Goal: Transaction & Acquisition: Obtain resource

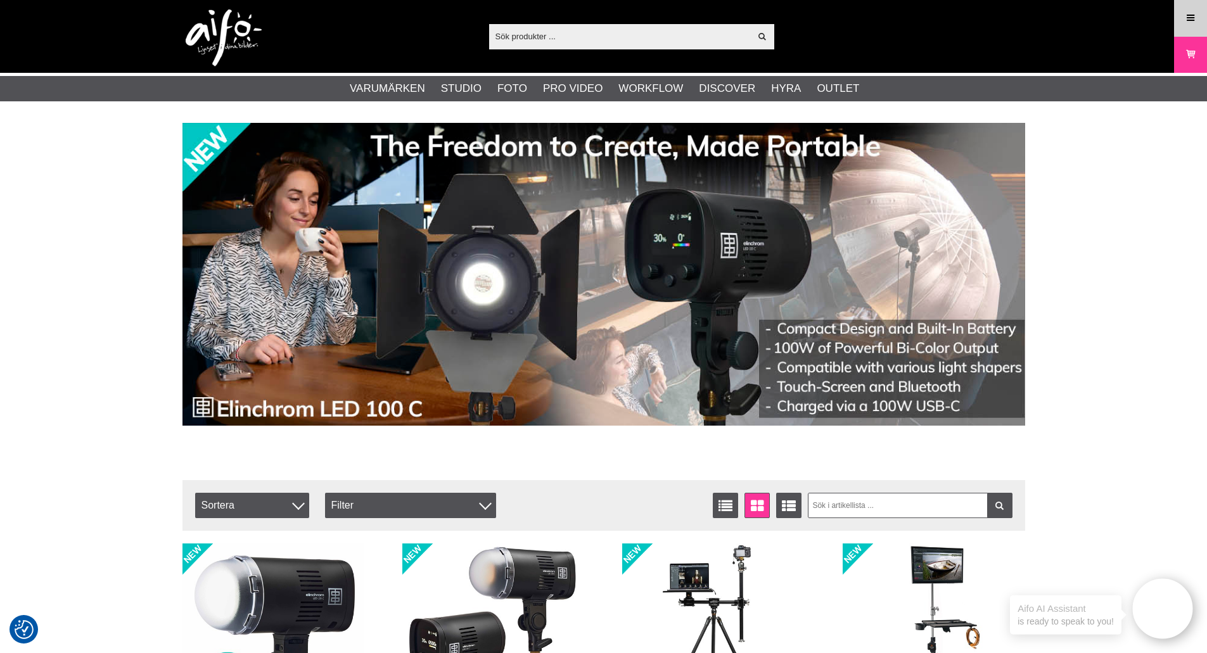
click at [1190, 26] on link "Meny" at bounding box center [1190, 18] width 32 height 30
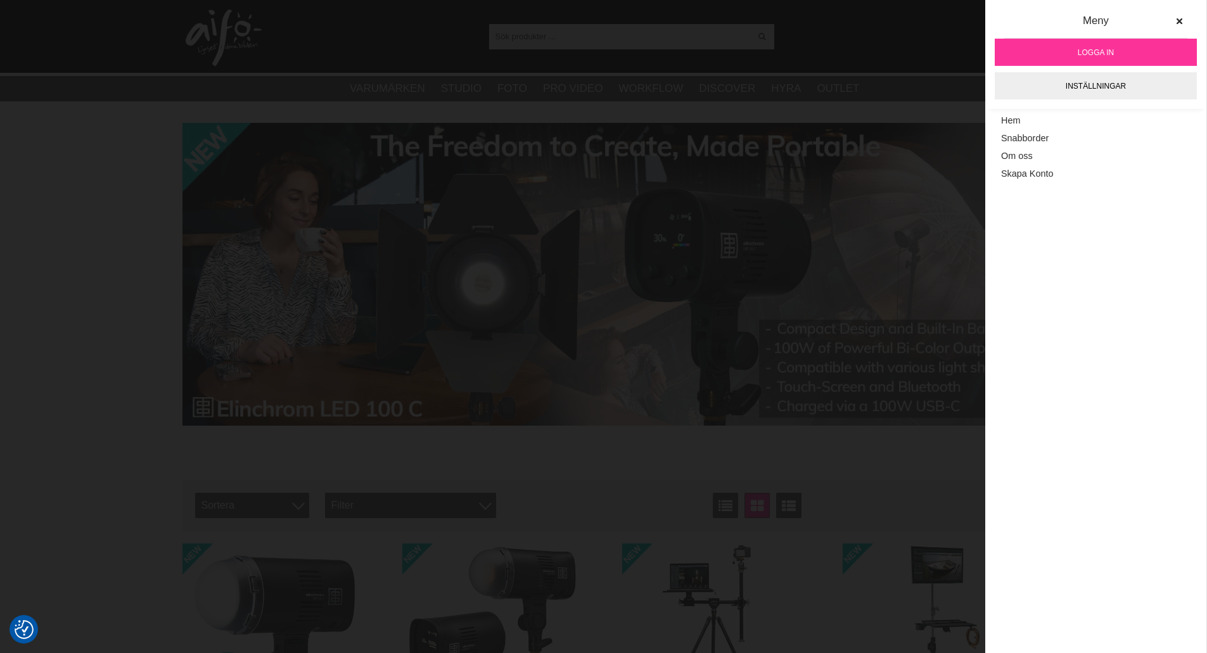
click at [1106, 53] on span "Logga in" at bounding box center [1096, 52] width 36 height 11
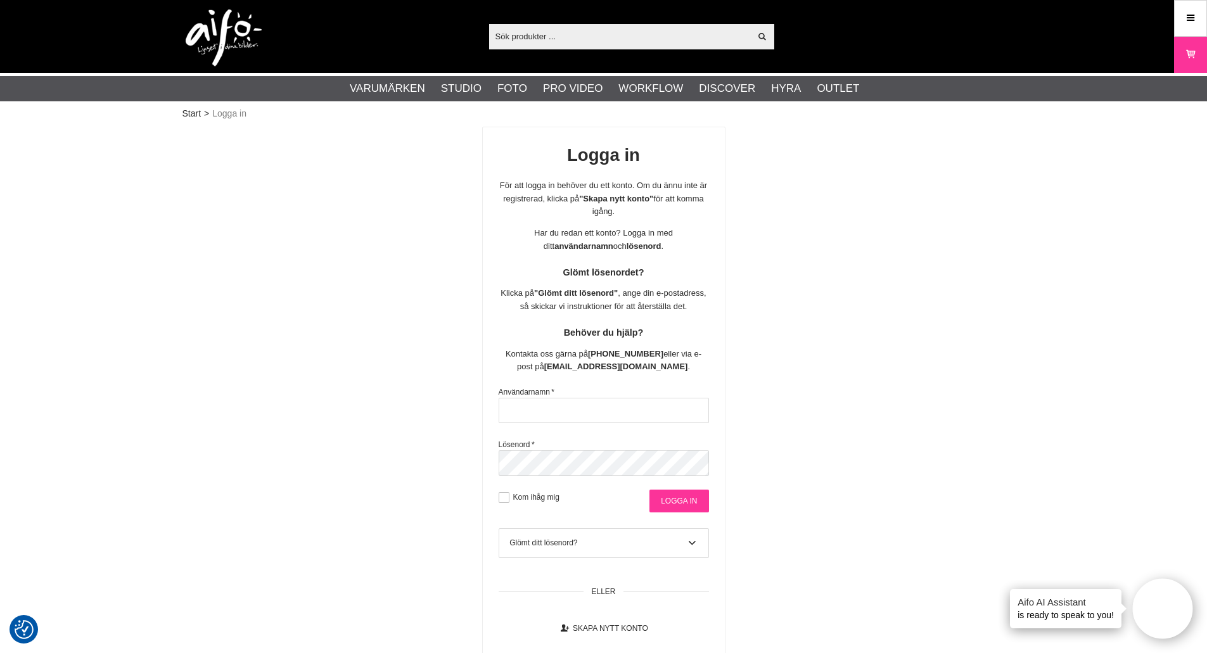
type input "fredah"
click at [670, 505] on input "Logga in" at bounding box center [678, 501] width 59 height 23
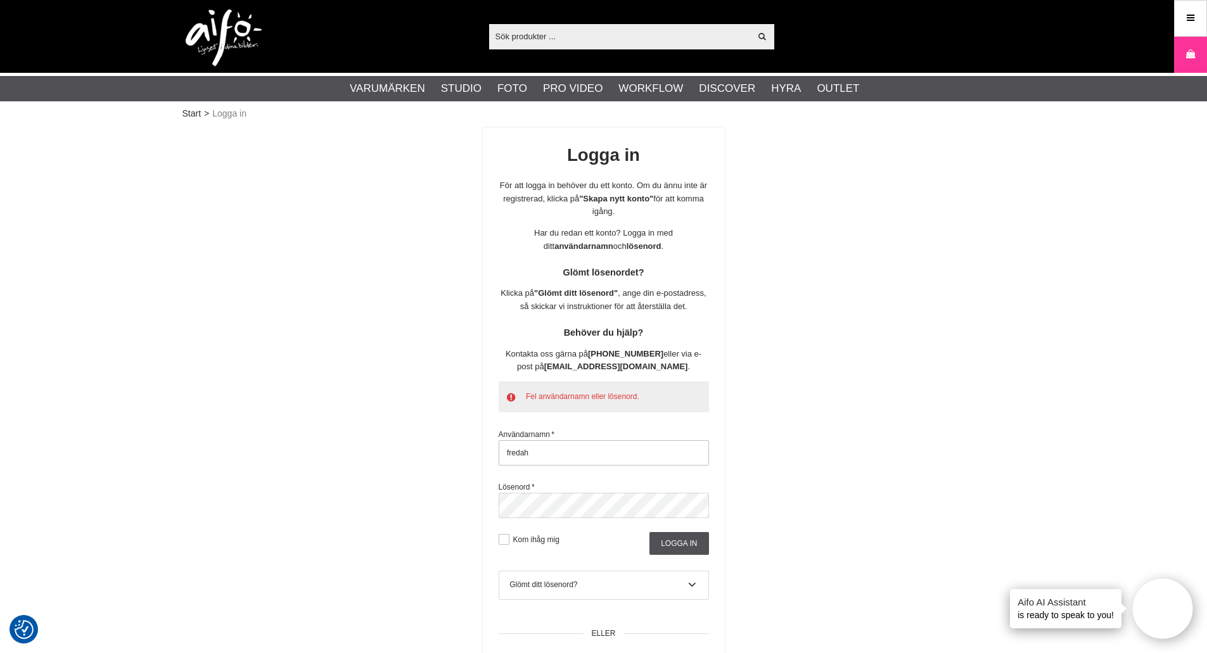
click at [590, 453] on input "fredah" at bounding box center [604, 452] width 210 height 25
type input "christian@kameradoktorn.se"
drag, startPoint x: 719, startPoint y: 543, endPoint x: 709, endPoint y: 544, distance: 10.2
click at [715, 544] on div "Fel användarnamn eller lösenord. Användarnamn * christian@kameradoktorn.se Löse…" at bounding box center [604, 468] width 242 height 174
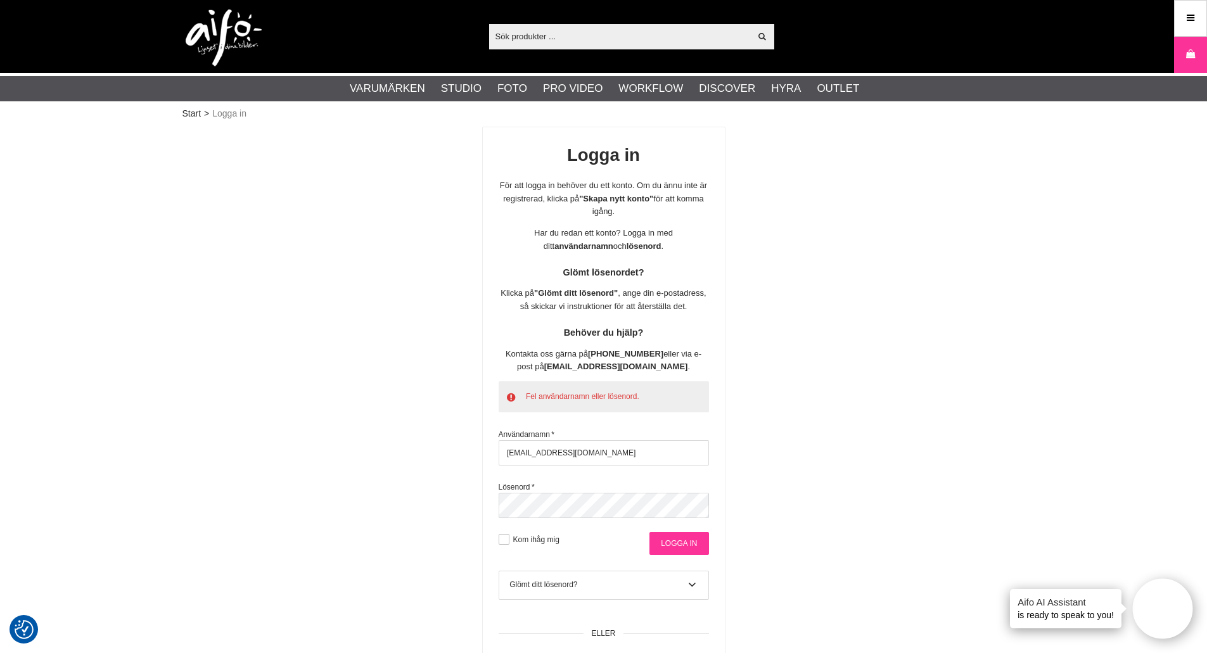
click at [692, 544] on input "Logga in" at bounding box center [678, 543] width 59 height 23
click at [649, 453] on input "christian@kameradoktorn.se" at bounding box center [604, 452] width 210 height 25
drag, startPoint x: 649, startPoint y: 453, endPoint x: 274, endPoint y: 461, distance: 374.5
click at [274, 461] on div "Logga in För att logga in behöver du ett konto. Om du ännu inte är registrerad,…" at bounding box center [603, 413] width 843 height 572
click at [558, 582] on div "Glömt ditt lösenord?" at bounding box center [603, 584] width 188 height 11
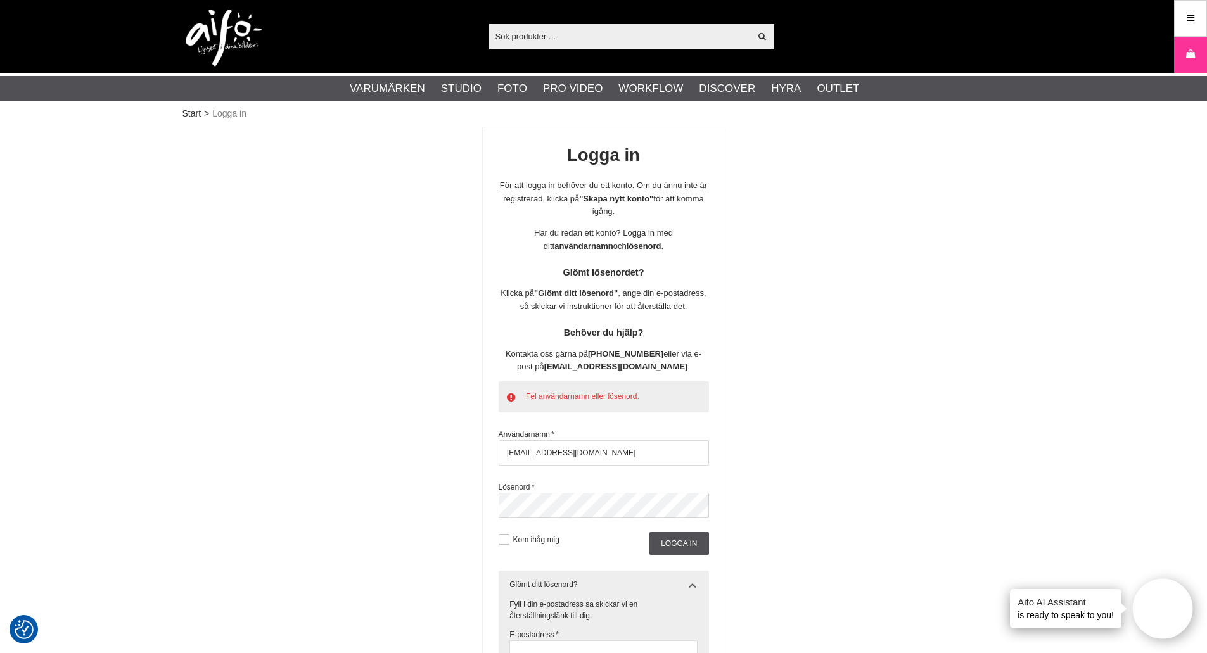
click at [758, 522] on div "Logga in För att logga in behöver du ett konto. Om du ännu inte är registrerad,…" at bounding box center [603, 465] width 843 height 677
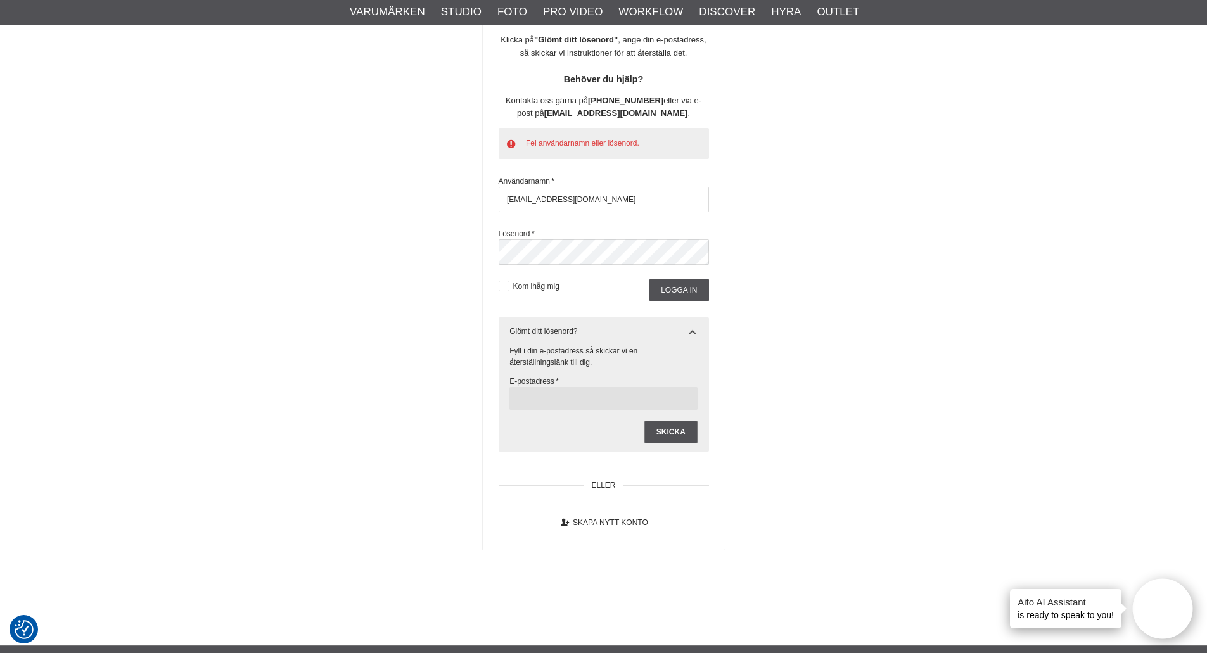
click at [600, 394] on input "text" at bounding box center [603, 398] width 188 height 23
paste input "christian@kameradoktorn.se"
type input "christian@kameradoktorn.se"
drag, startPoint x: 775, startPoint y: 405, endPoint x: 754, endPoint y: 416, distance: 24.1
click at [772, 407] on div "Logga in För att logga in behöver du ett konto. Om du ännu inte är registrerad,…" at bounding box center [603, 211] width 843 height 677
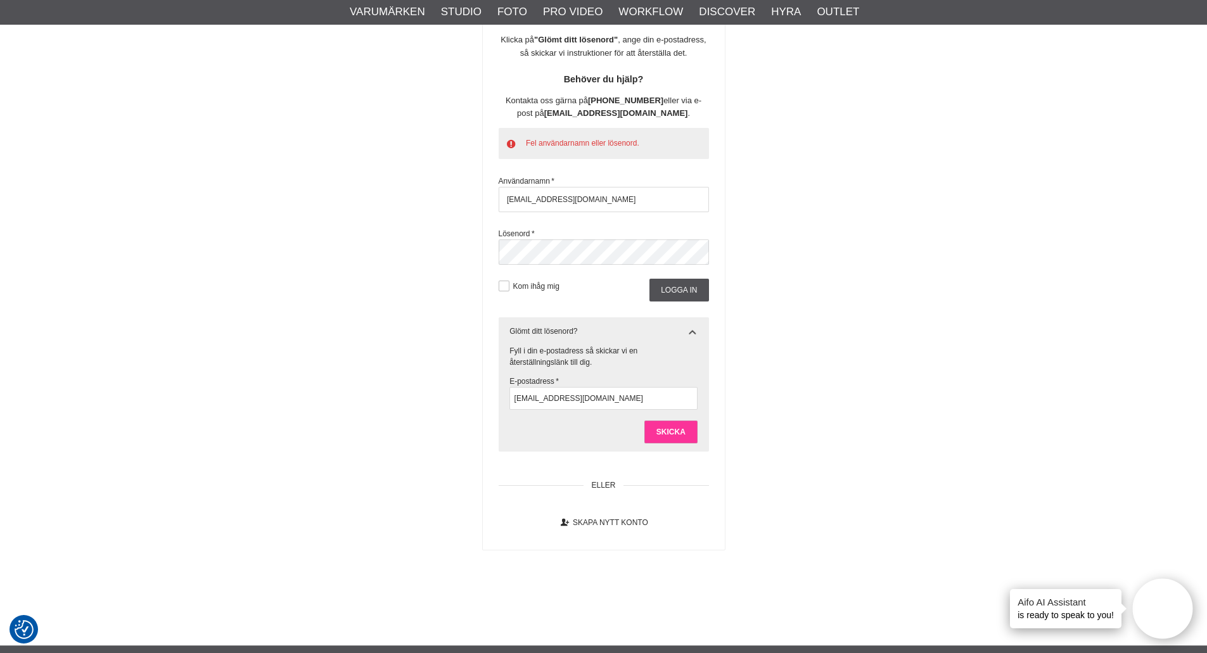
click at [682, 435] on input "Skicka" at bounding box center [670, 432] width 53 height 23
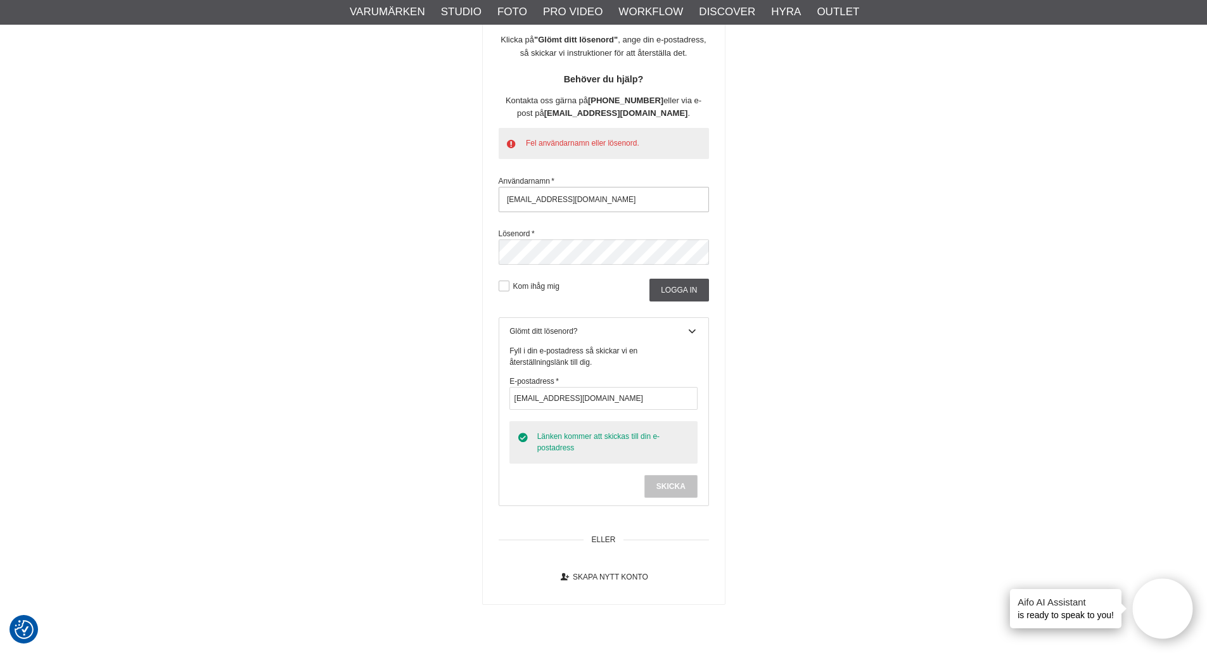
click at [652, 203] on input "christian@kameradoktorn.se" at bounding box center [604, 199] width 210 height 25
drag, startPoint x: 671, startPoint y: 201, endPoint x: 281, endPoint y: 201, distance: 390.9
click at [281, 201] on div "Logga in För att logga in behöver du ett konto. Om du ännu inte är registrerad,…" at bounding box center [603, 239] width 843 height 732
type input "christiank"
click at [684, 291] on input "Logga in" at bounding box center [678, 290] width 59 height 23
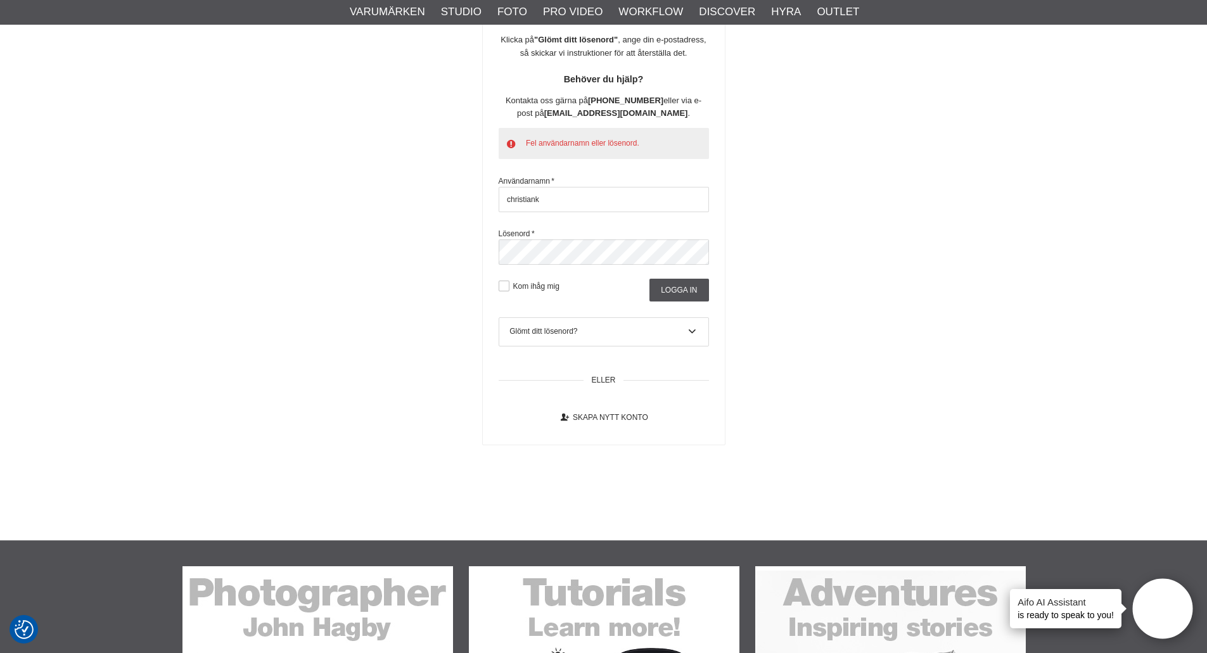
drag, startPoint x: 396, startPoint y: 334, endPoint x: 450, endPoint y: 334, distance: 54.5
click at [397, 334] on div "Logga in För att logga in behöver du ett konto. Om du ännu inte är registrerad,…" at bounding box center [603, 159] width 843 height 572
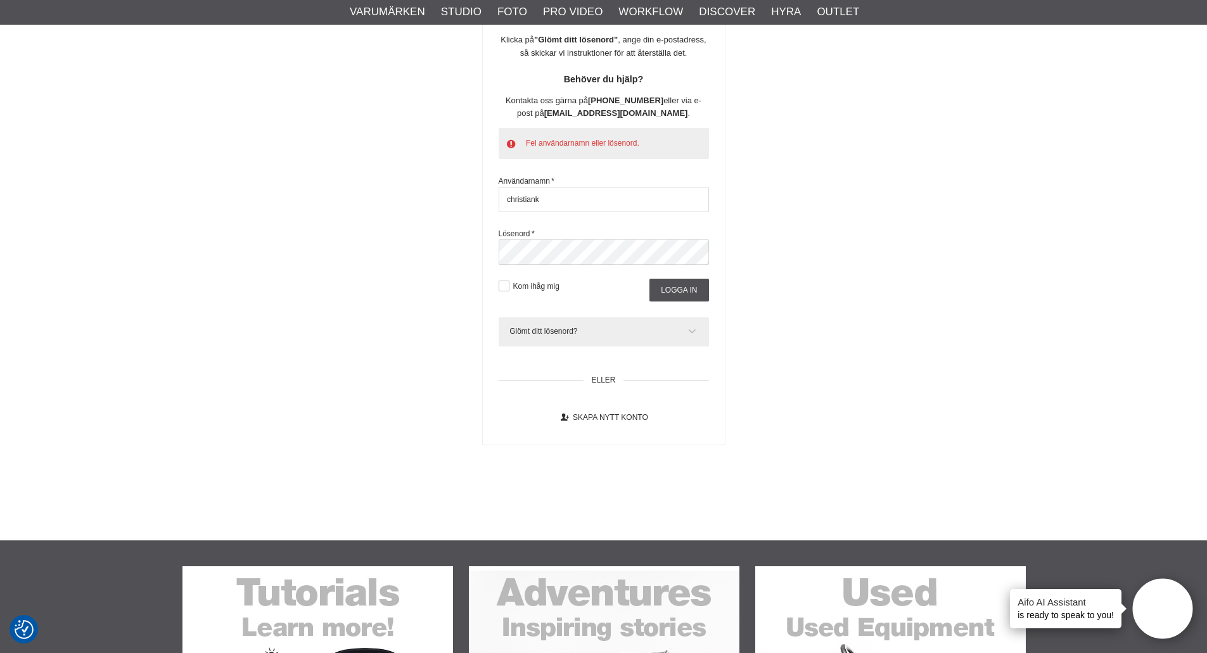
click at [565, 329] on div "Glömt ditt lösenord?" at bounding box center [603, 331] width 188 height 11
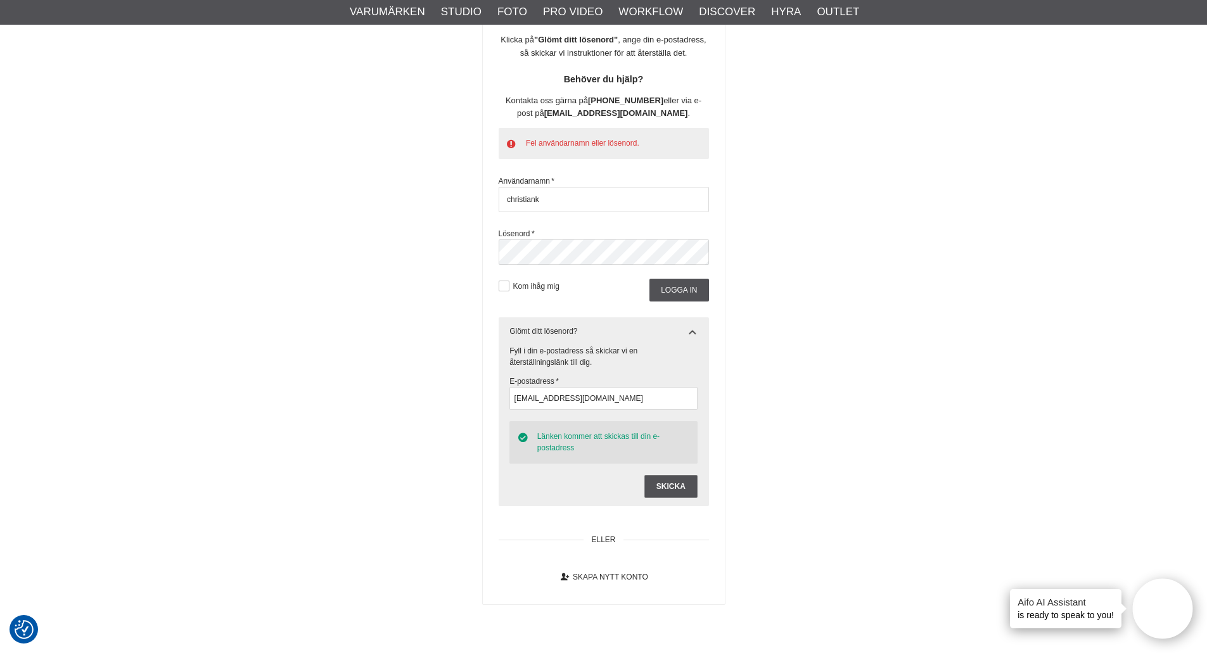
click at [318, 303] on div "Logga in För att logga in behöver du ett konto. Om du ännu inte är registrerad,…" at bounding box center [603, 239] width 843 height 732
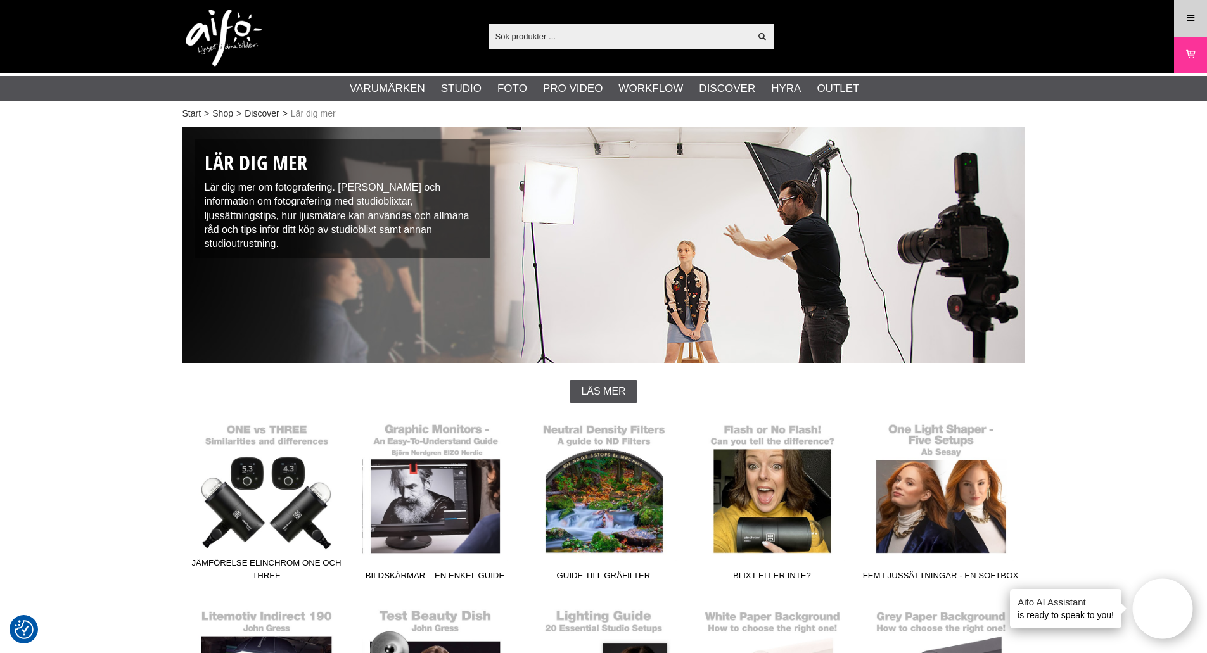
click at [1200, 28] on link "Meny" at bounding box center [1190, 18] width 32 height 30
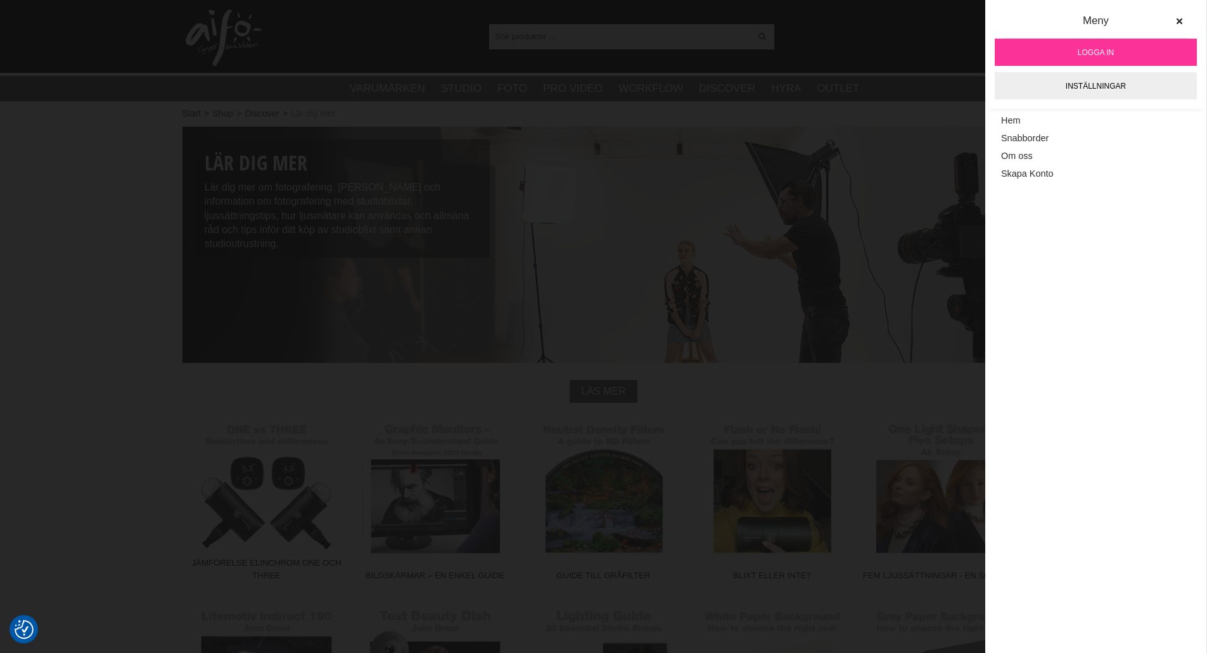
click at [1127, 56] on link "Logga in" at bounding box center [1096, 52] width 202 height 27
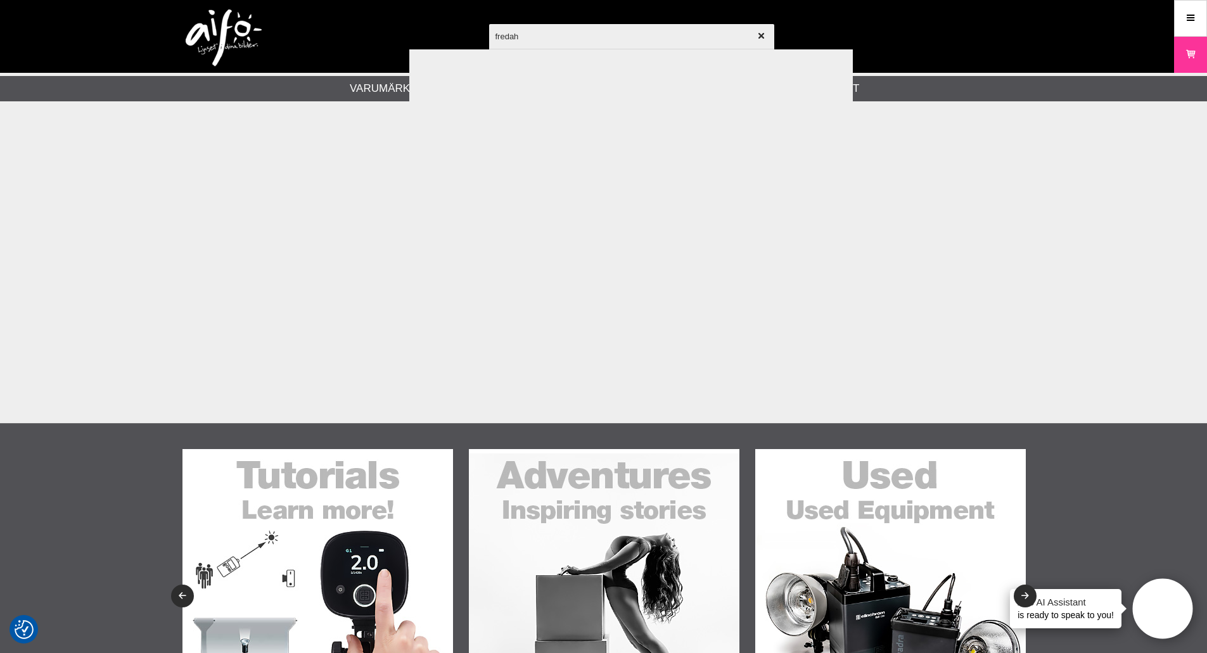
click at [578, 200] on div "Produkten har lagts i din varukorg Visa varukorgen Till kassan Inställningar" at bounding box center [603, 469] width 1207 height 938
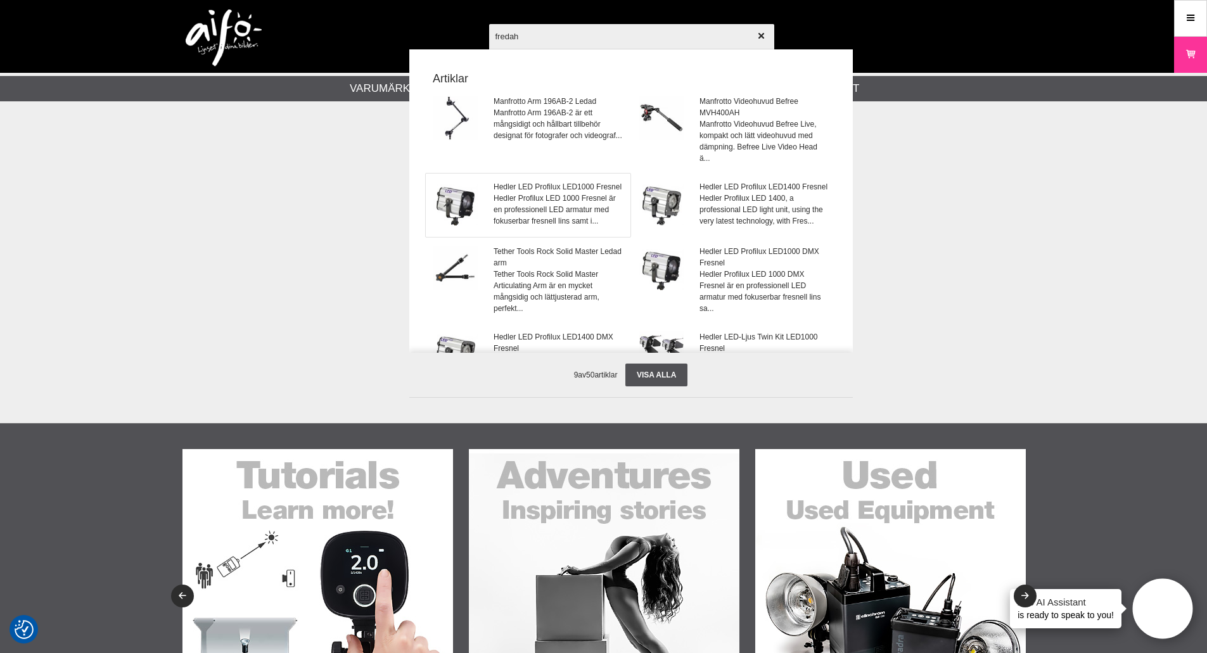
type input "christian@kameradoktorn.se"
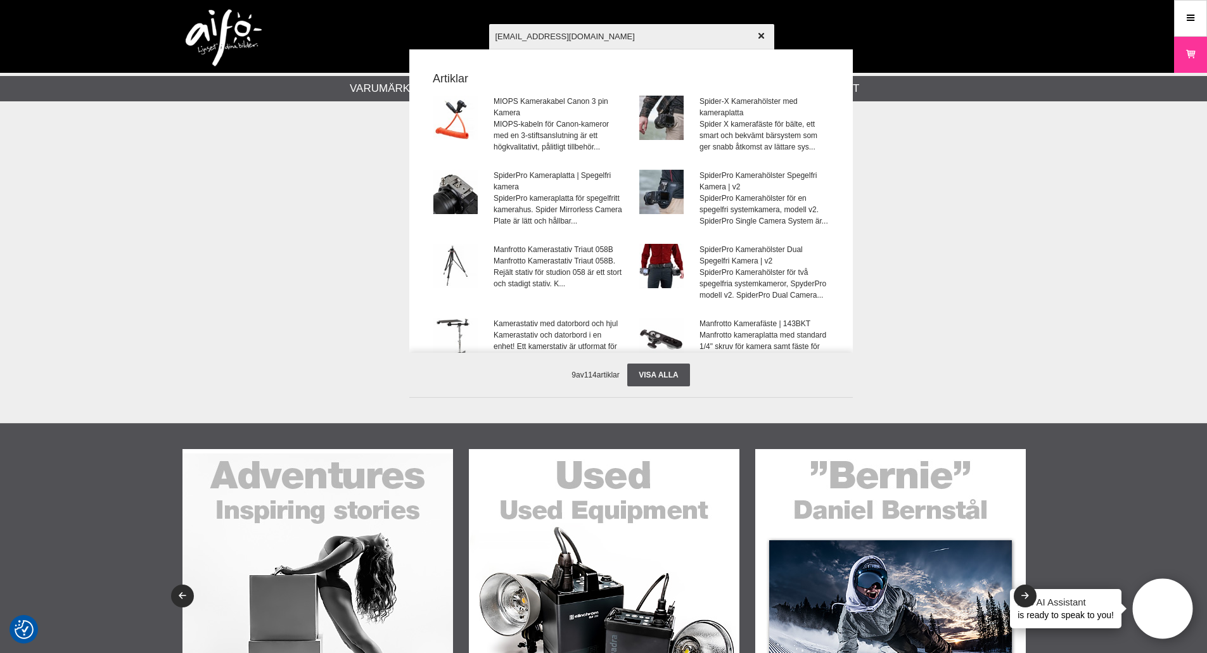
click at [843, 374] on div "9 av 114 artiklar Visa alla" at bounding box center [630, 375] width 443 height 44
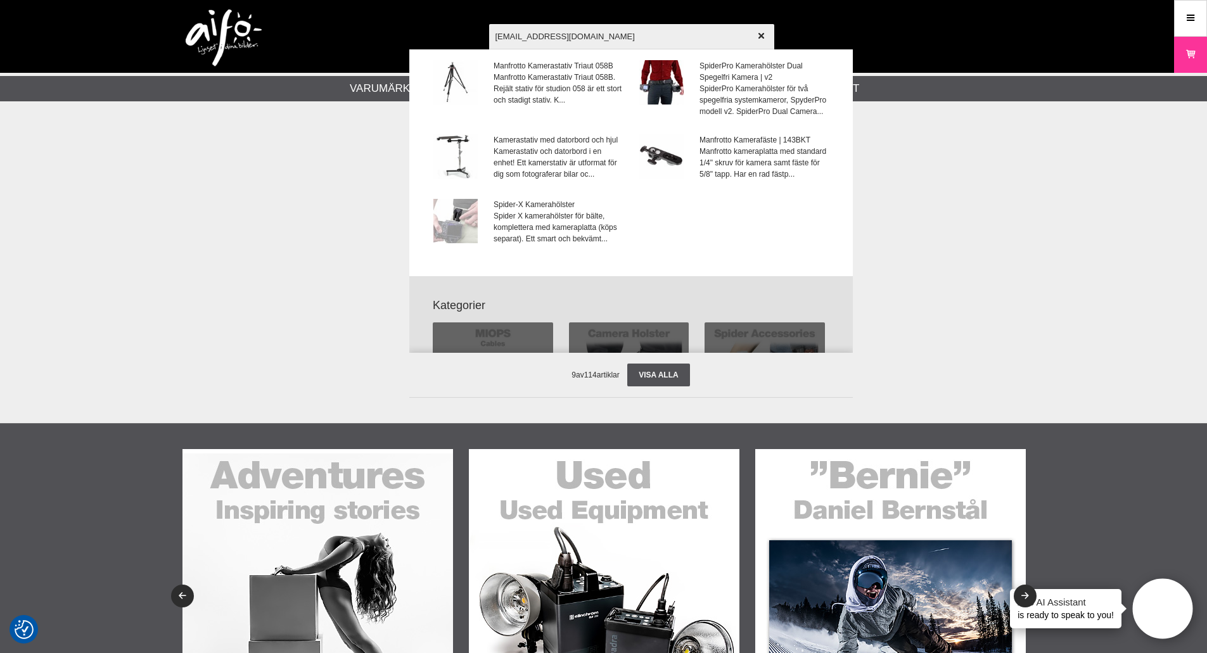
scroll to position [253, 0]
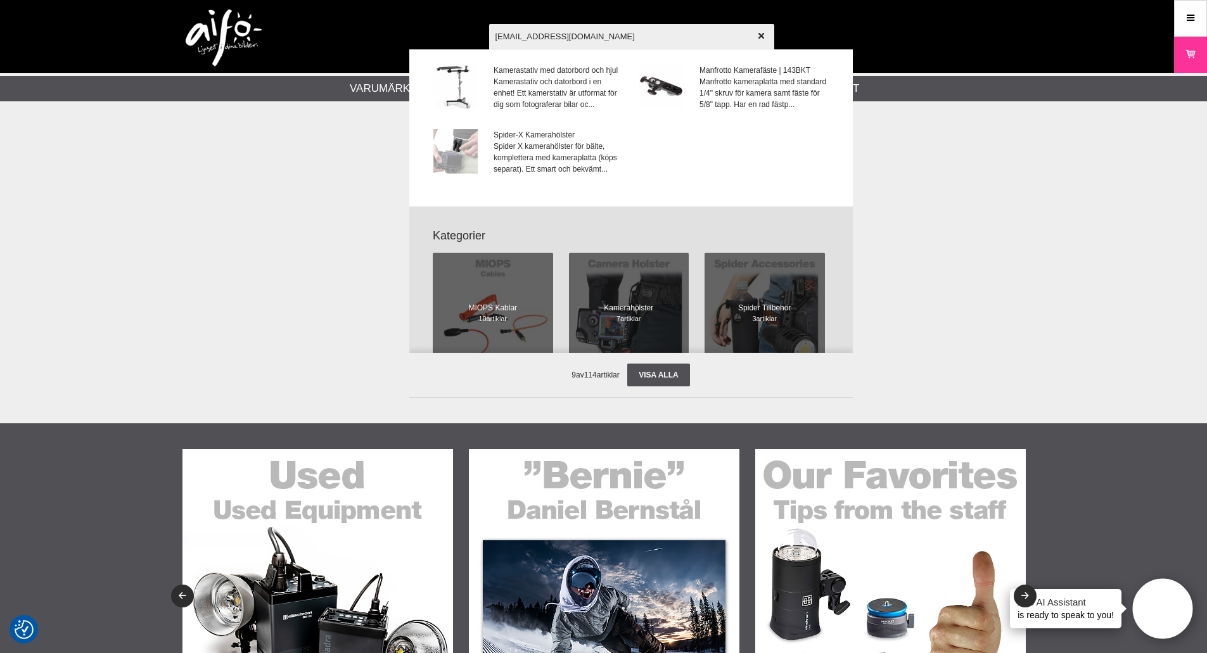
click at [915, 309] on div "christian@kameradoktorn.se Visa alla Artiklar MIOPS Kamerakabel Canon 3 pin Kam…" at bounding box center [710, 182] width 443 height 317
click at [265, 303] on div at bounding box center [603, 326] width 1207 height 653
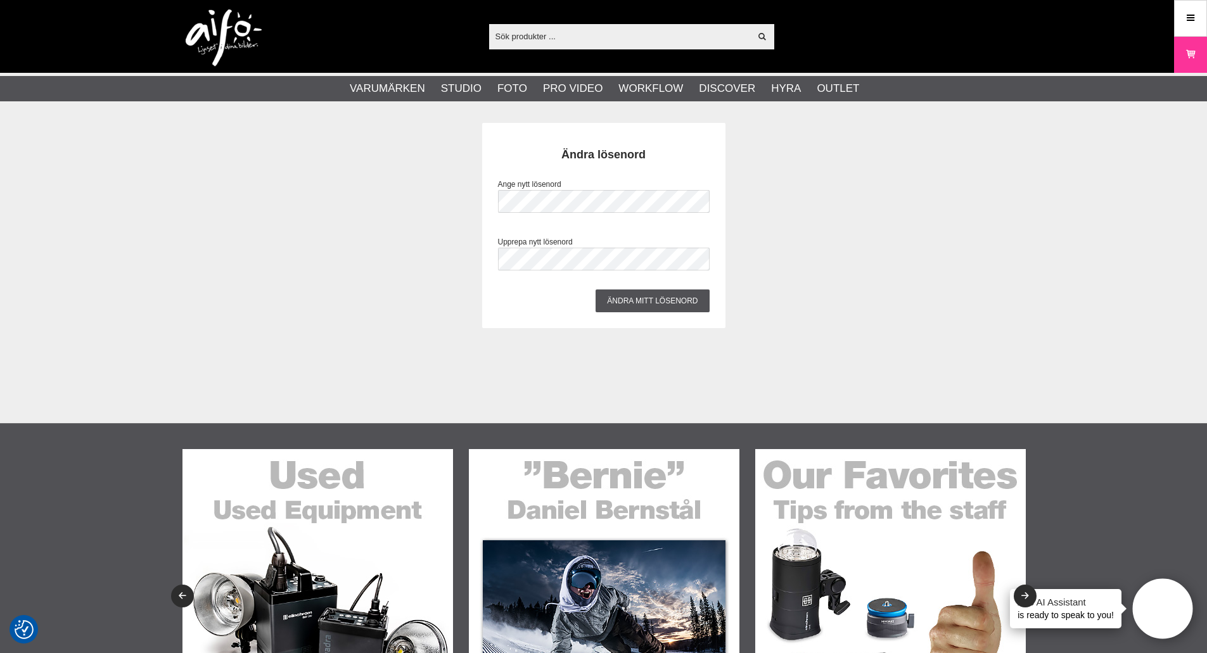
scroll to position [118, 0]
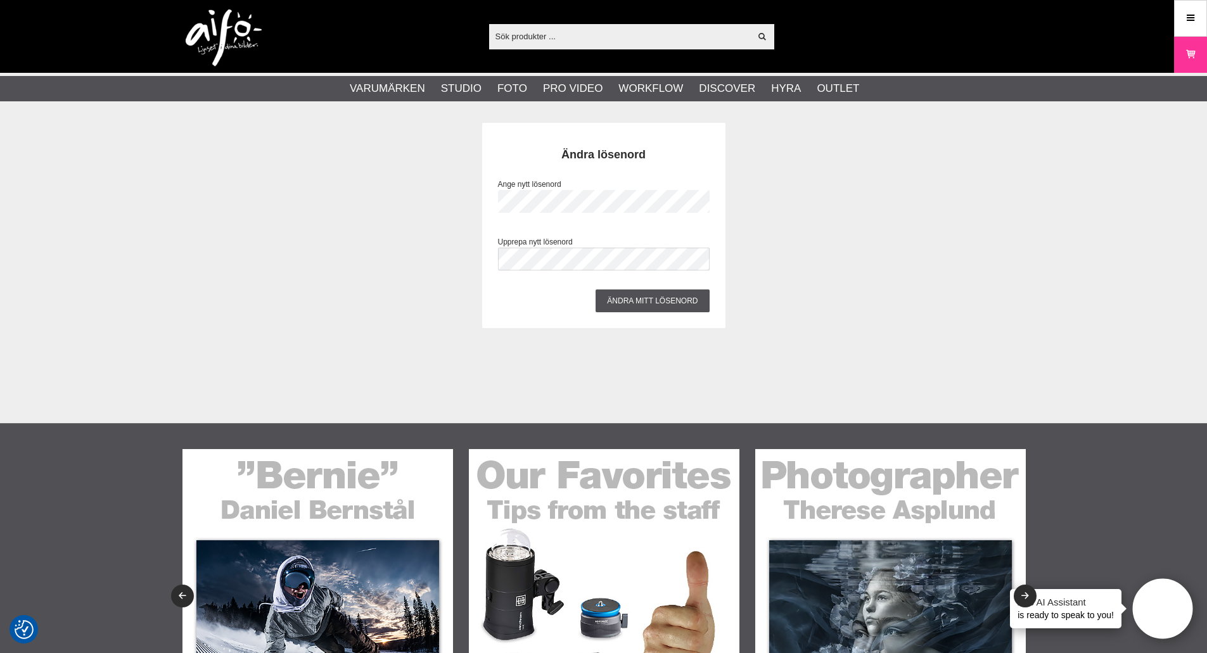
click at [436, 203] on div "Ändra lösenord Ange nytt lösenord Upprepa nytt lösenord Ändra mitt lösenord" at bounding box center [603, 225] width 843 height 205
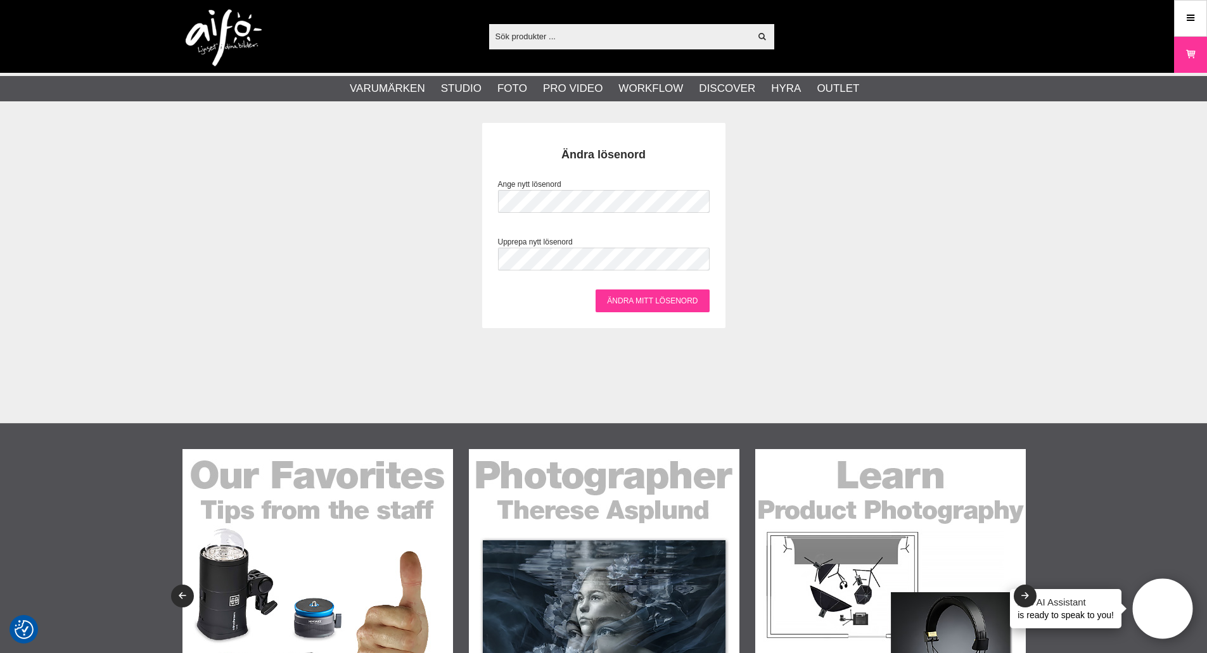
click at [658, 296] on input "Ändra mitt lösenord" at bounding box center [651, 300] width 113 height 23
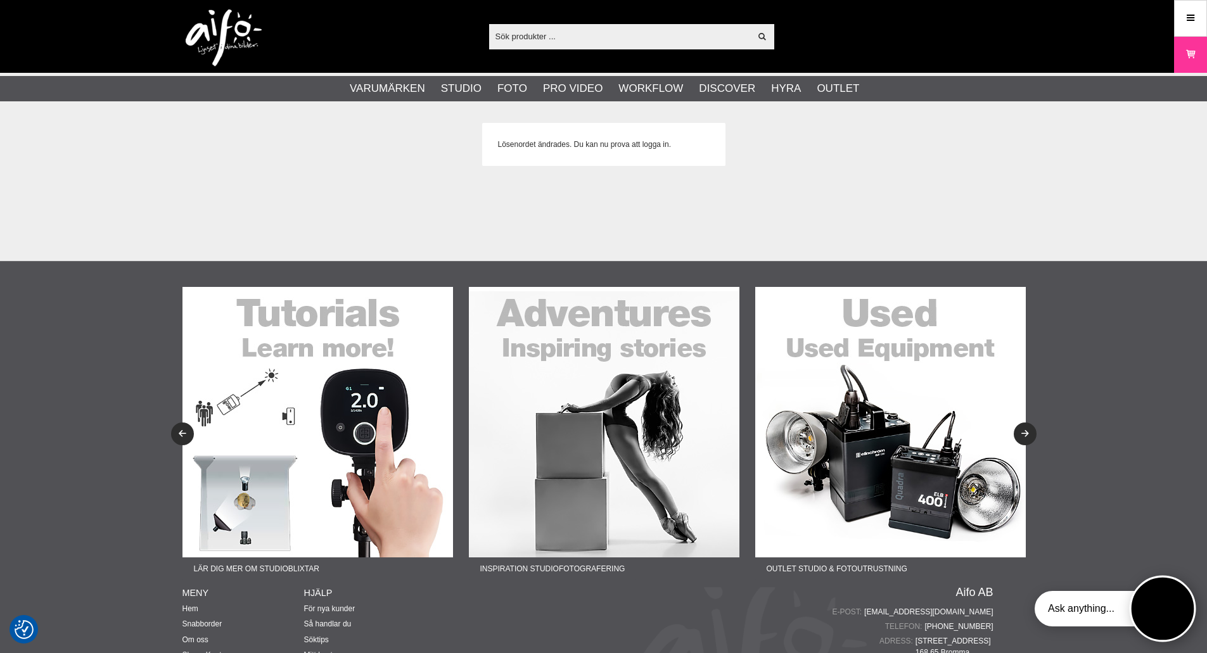
click at [1154, 607] on button "Open twise" at bounding box center [1162, 609] width 67 height 67
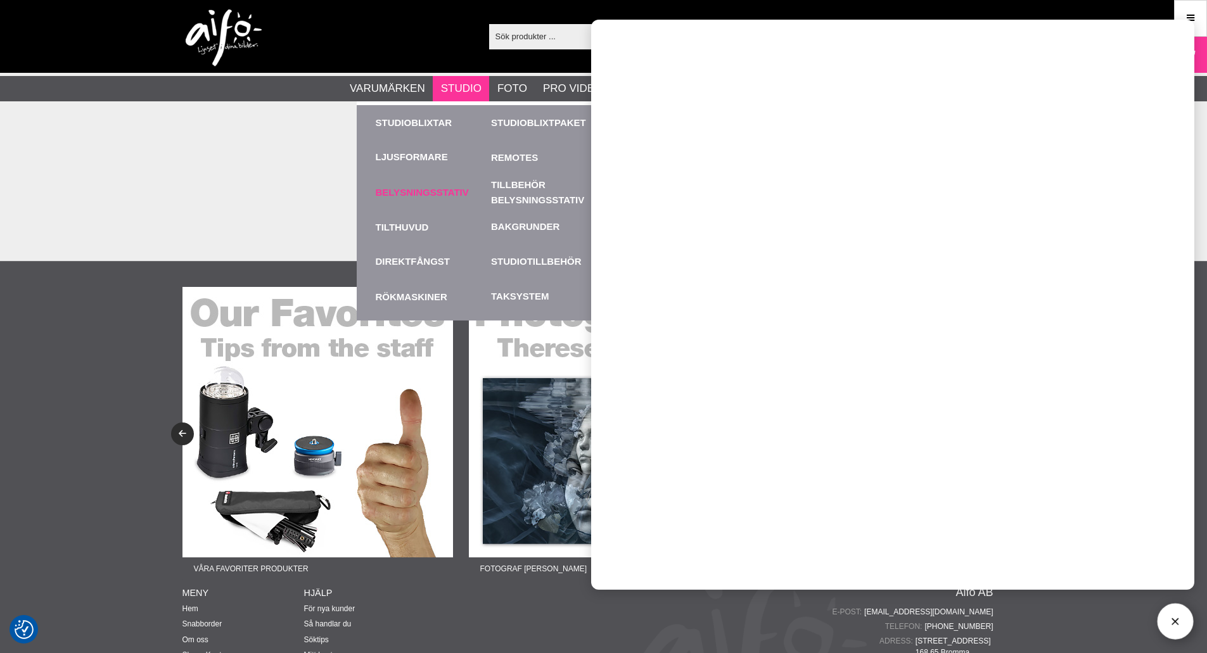
click at [431, 189] on link "Belysningsstativ" at bounding box center [431, 192] width 110 height 35
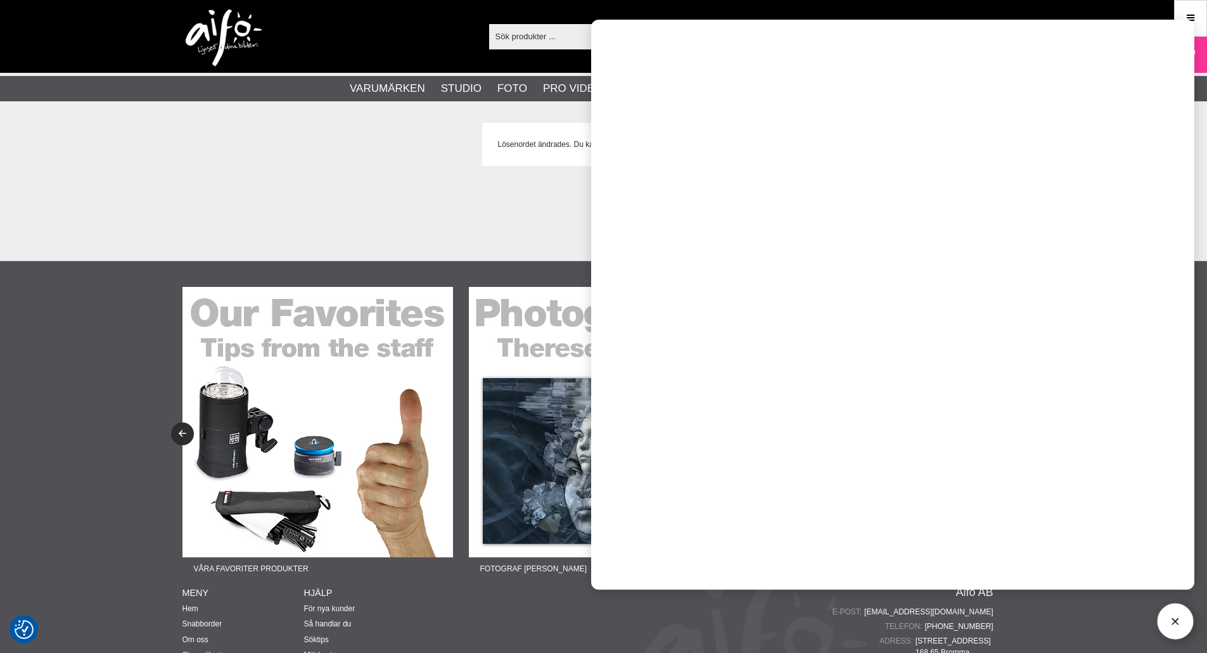
click at [279, 189] on div at bounding box center [603, 326] width 1207 height 653
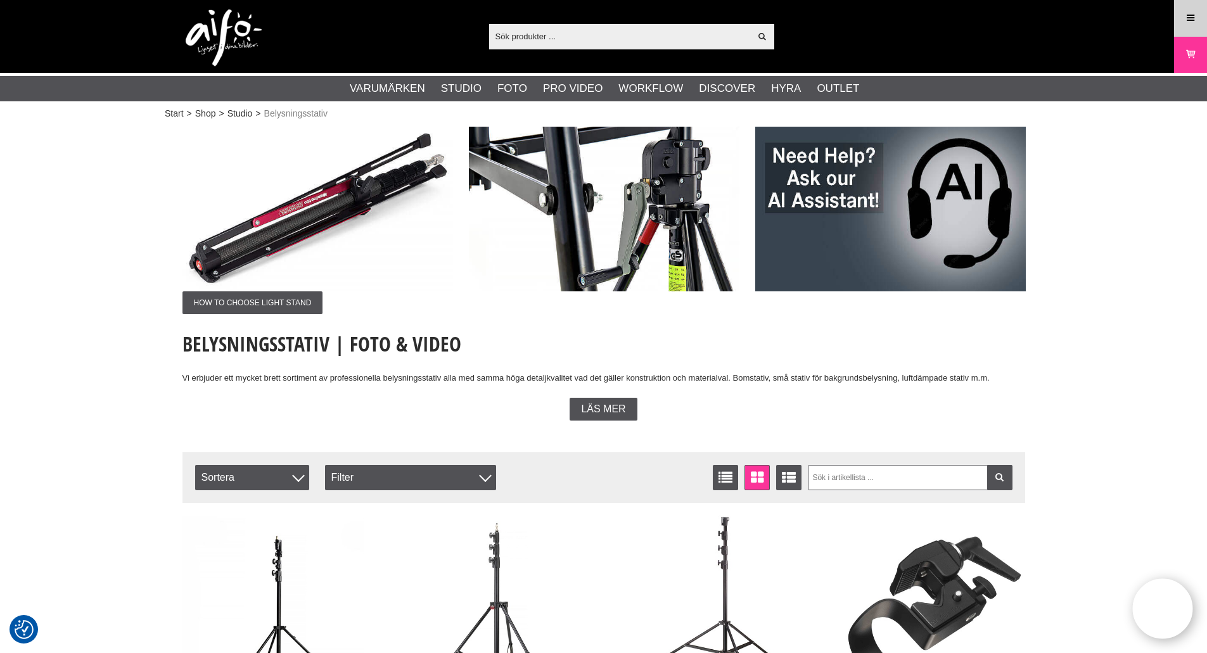
click at [1196, 12] on icon at bounding box center [1190, 18] width 11 height 14
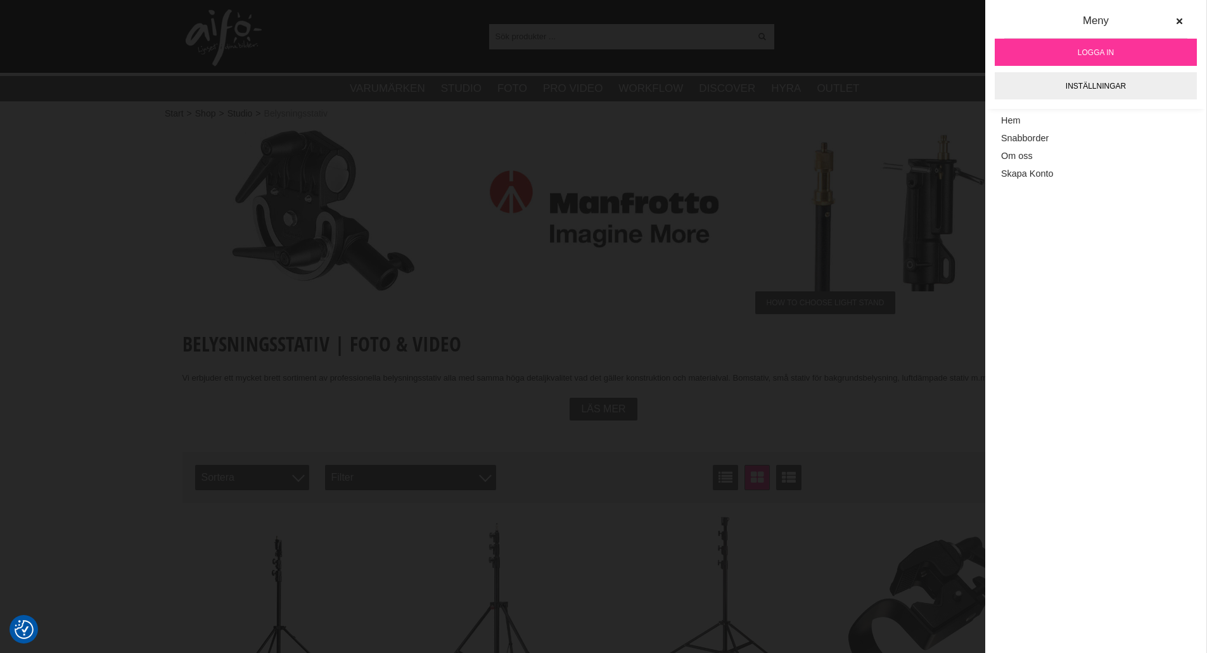
click at [1070, 54] on link "Logga in" at bounding box center [1096, 52] width 202 height 27
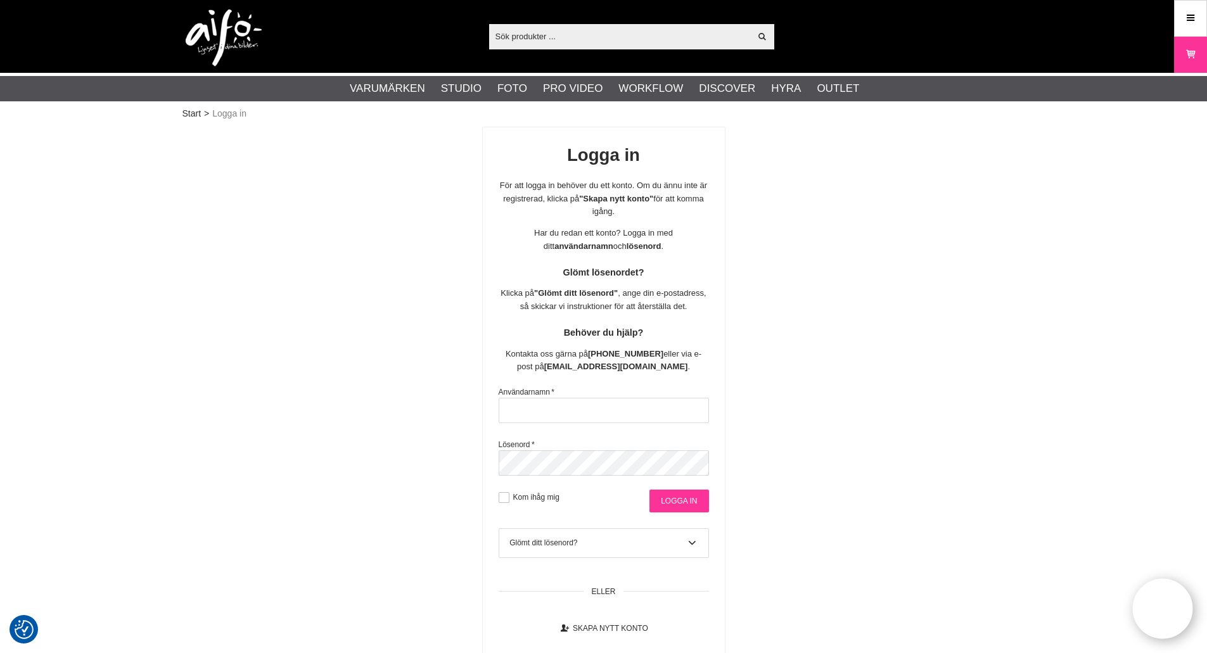
type input "[EMAIL_ADDRESS][DOMAIN_NAME]"
click at [669, 491] on input "Logga in" at bounding box center [678, 501] width 59 height 23
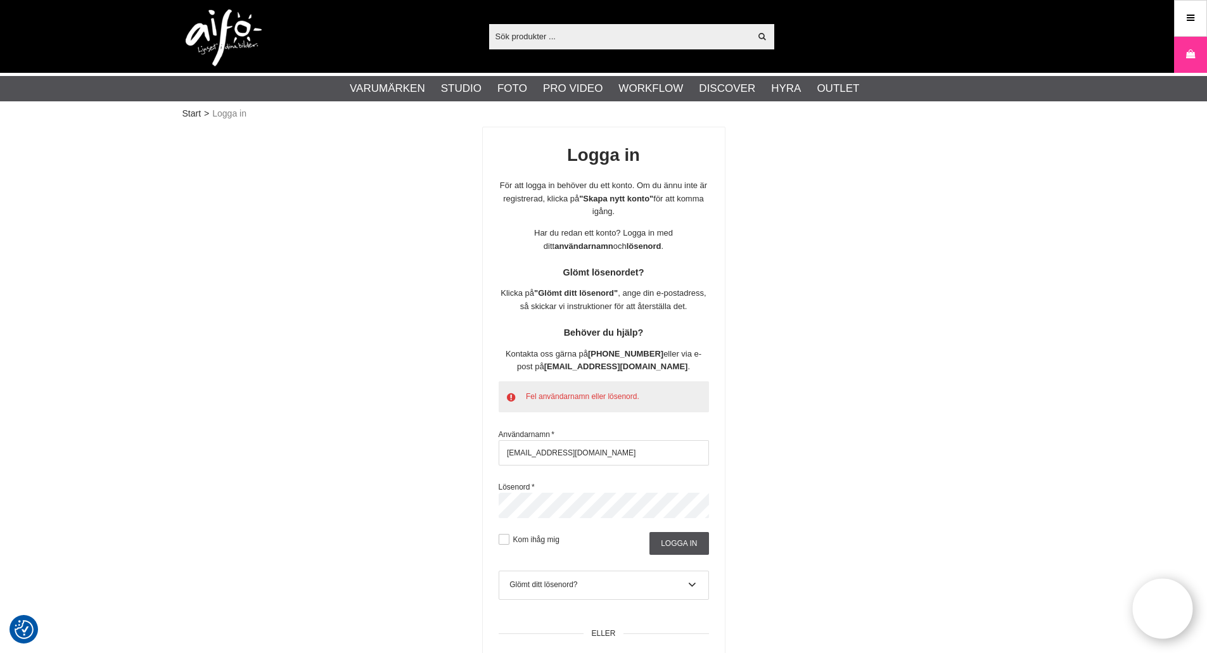
click at [424, 500] on div "Logga in För att logga in behöver du ett konto. Om du ännu inte är registrerad,…" at bounding box center [603, 413] width 843 height 572
click at [613, 449] on input "christian@kameradoktorn.se" at bounding box center [604, 452] width 210 height 25
drag, startPoint x: 629, startPoint y: 453, endPoint x: 398, endPoint y: 454, distance: 230.6
click at [398, 454] on div "Logga in För att logga in behöver du ett konto. Om du ännu inte är registrerad,…" at bounding box center [603, 413] width 843 height 572
type input "christiank"
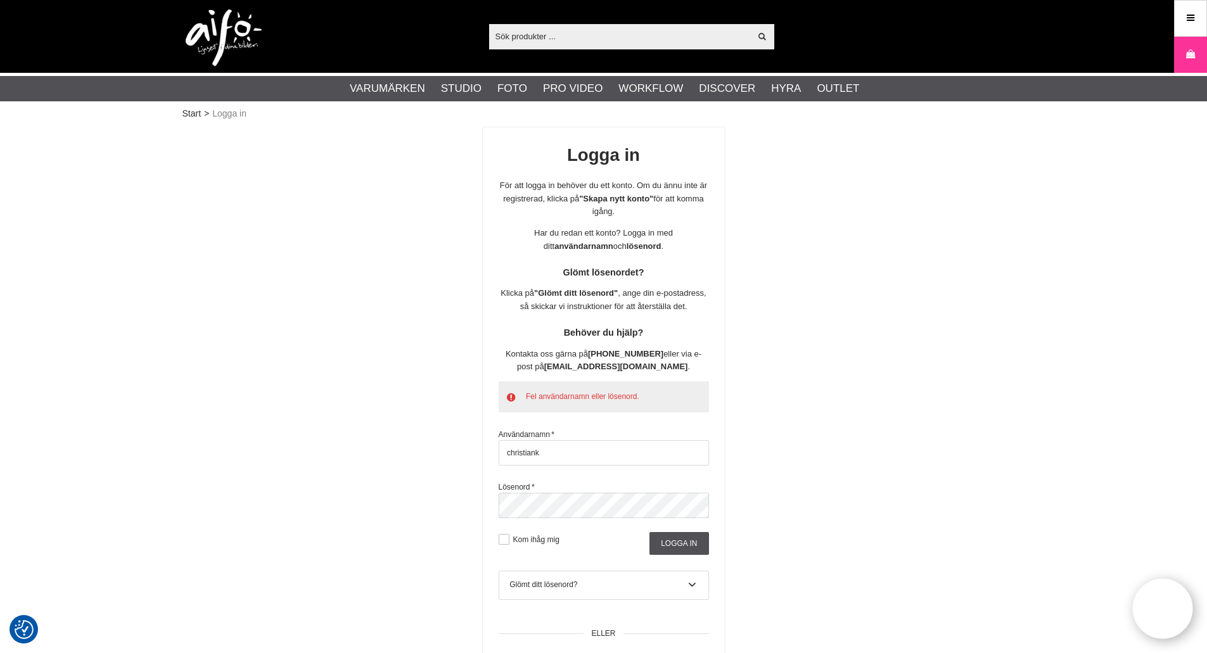
click at [858, 488] on div "Logga in För att logga in behöver du ett konto. Om du ännu inte är registrerad,…" at bounding box center [603, 413] width 843 height 572
click at [686, 540] on input "Logga in" at bounding box center [678, 543] width 59 height 23
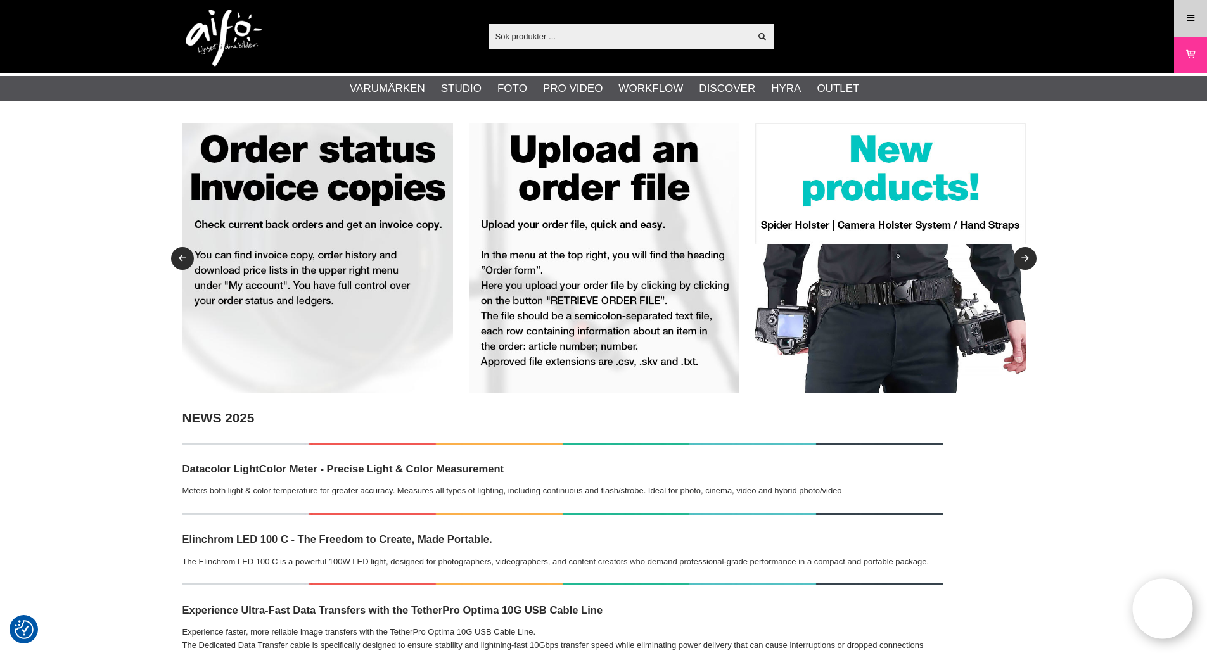
click at [1193, 19] on icon at bounding box center [1190, 18] width 11 height 14
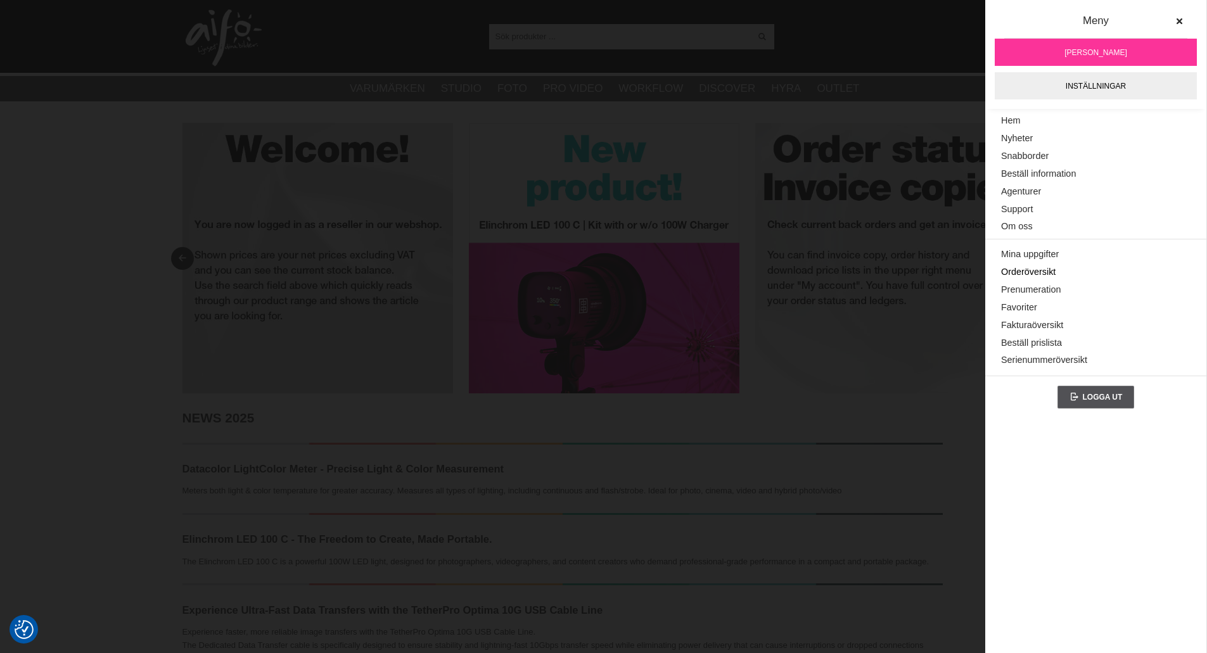
click at [1041, 271] on link "Orderöversikt" at bounding box center [1095, 273] width 189 height 18
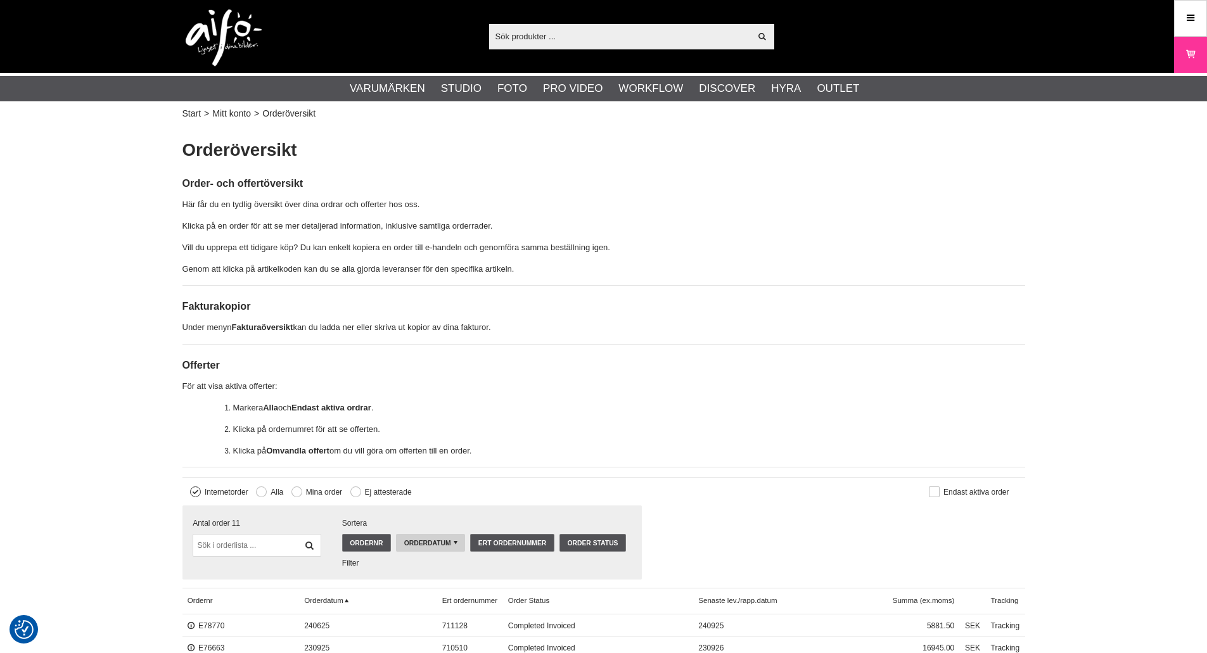
checkbox input "true"
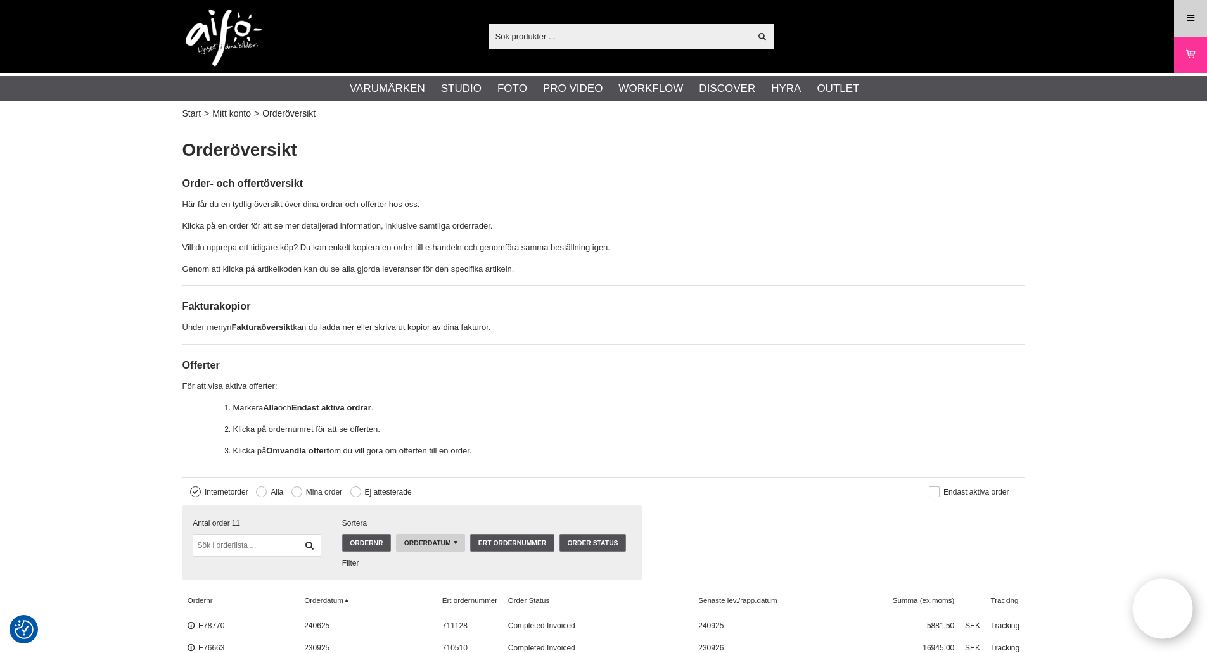
click at [1189, 22] on icon at bounding box center [1190, 18] width 11 height 14
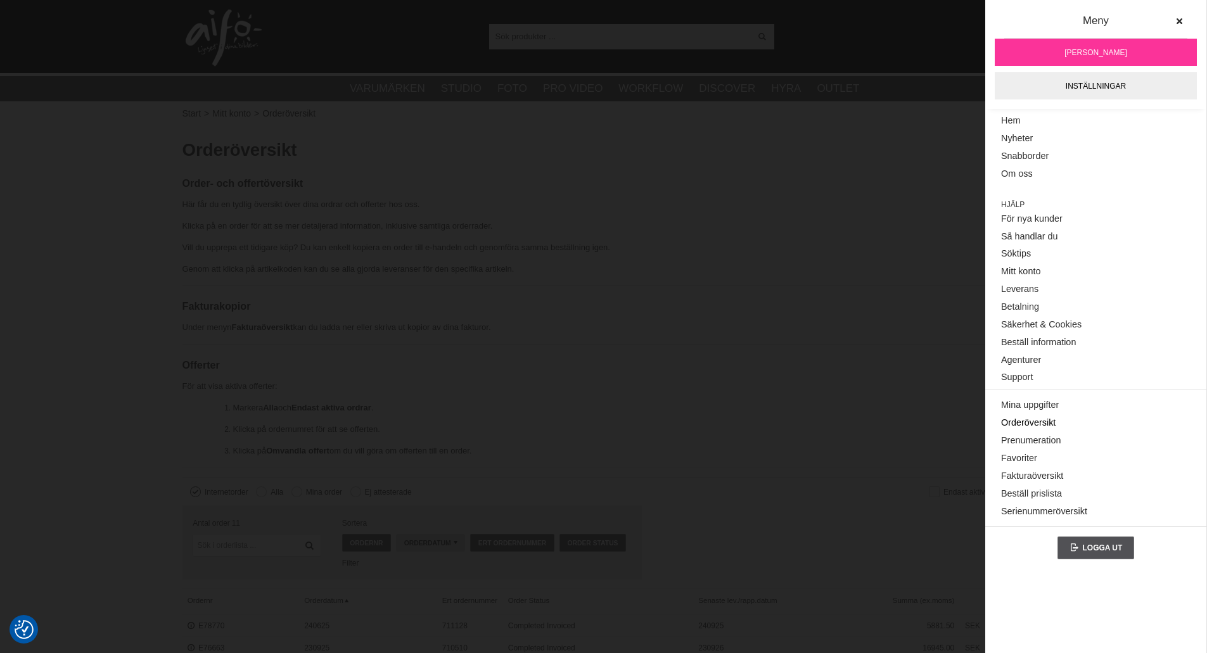
click at [1045, 422] on link "Orderöversikt" at bounding box center [1095, 423] width 189 height 18
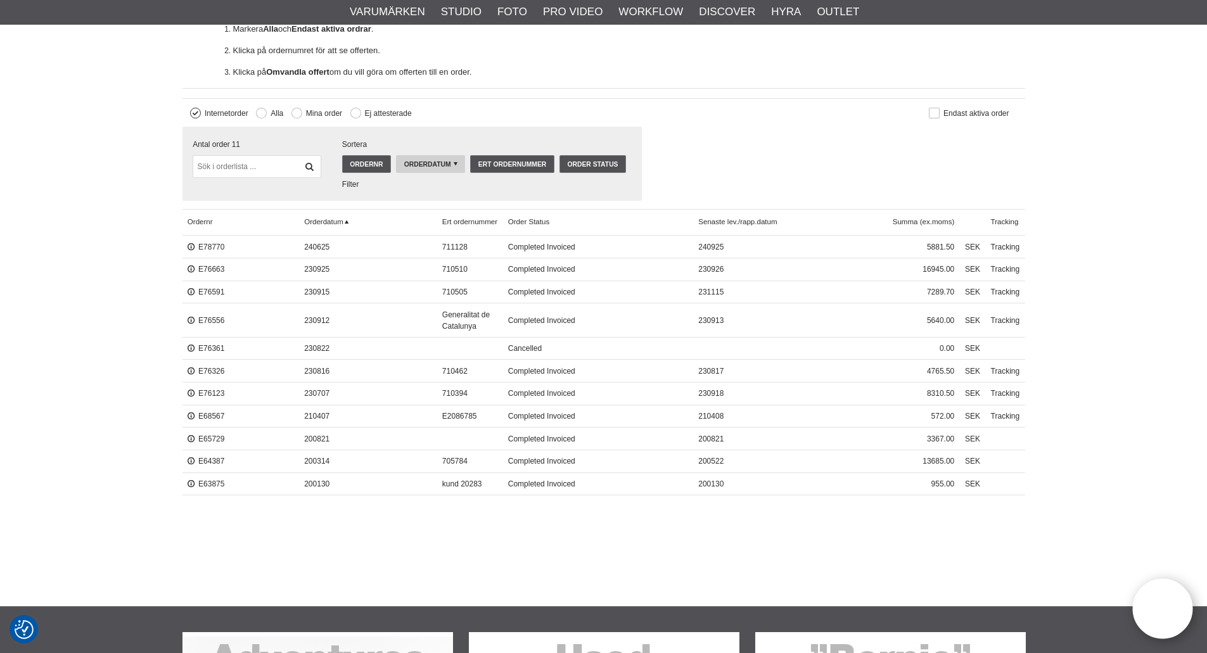
scroll to position [380, 0]
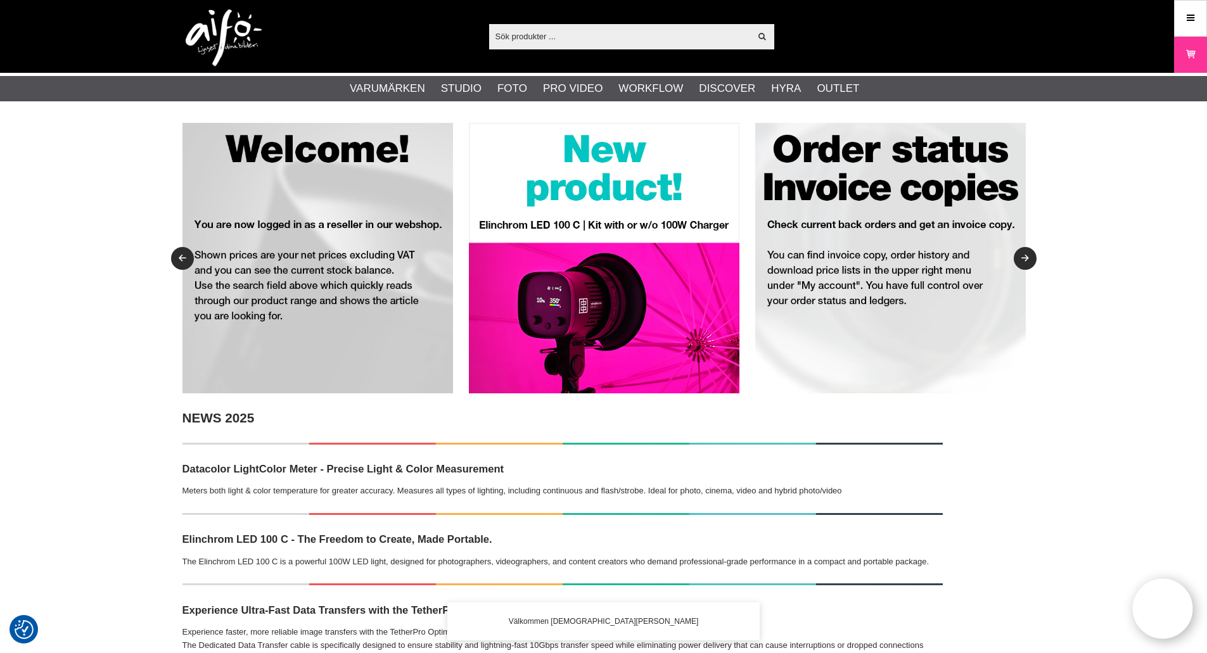
click at [550, 36] on input "text" at bounding box center [620, 36] width 262 height 19
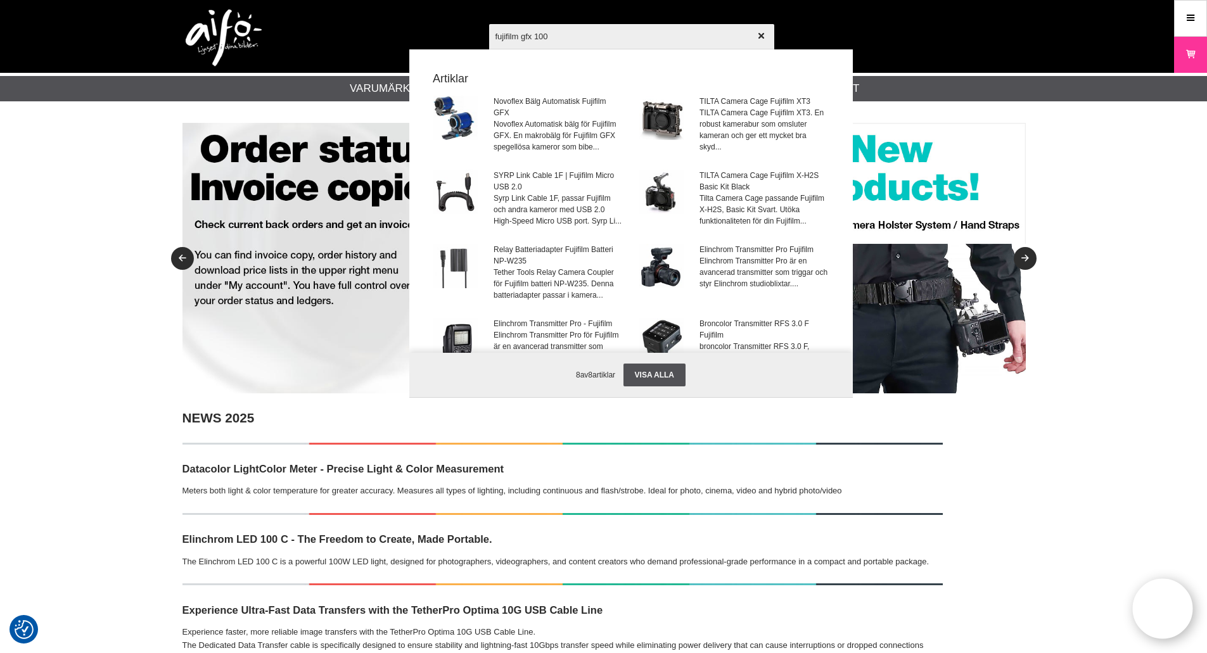
type input "fujifilm gfx 100s"
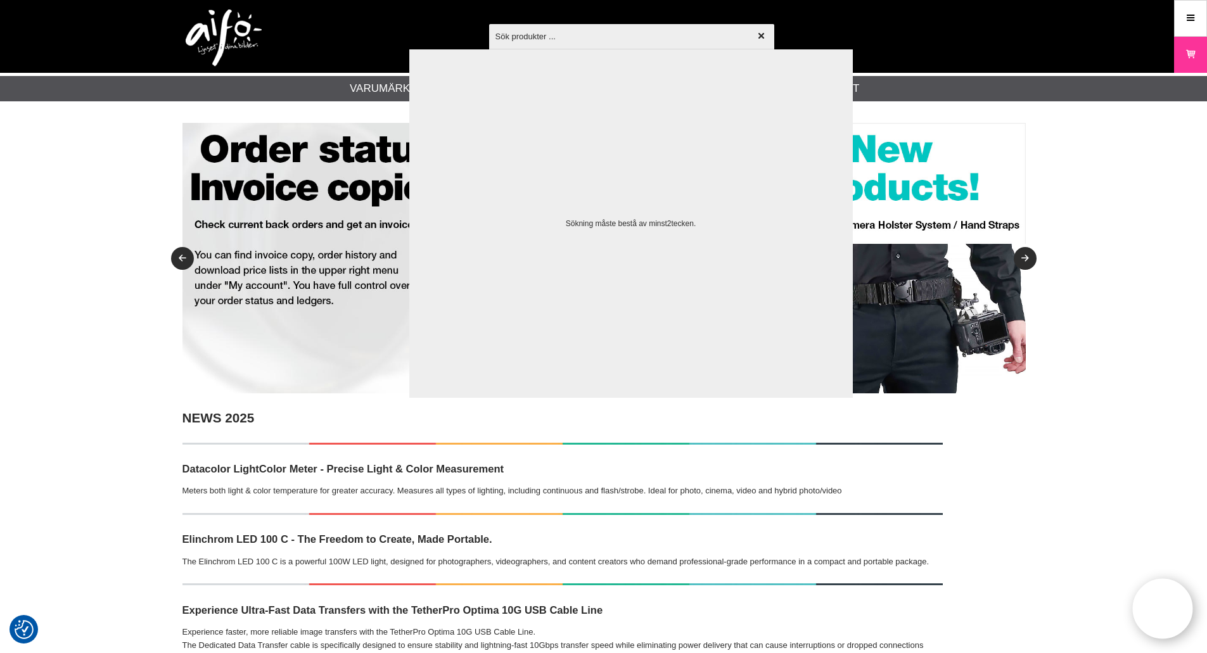
click at [606, 35] on input "text" at bounding box center [631, 36] width 285 height 44
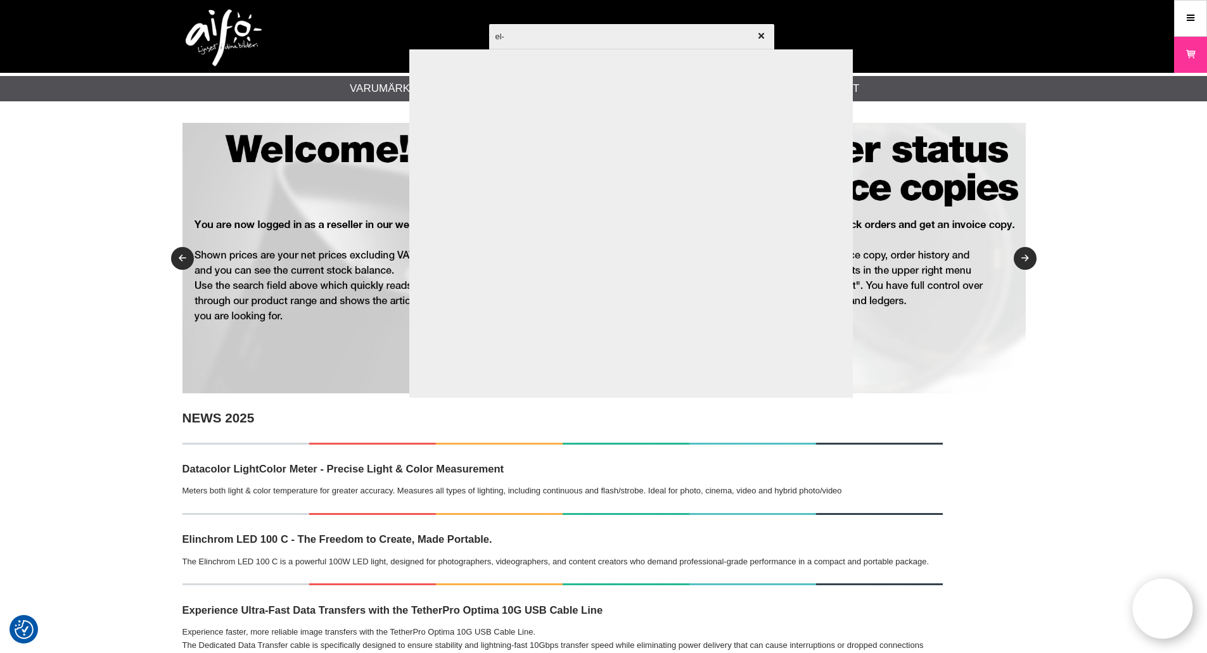
paste input "20EL-20663"
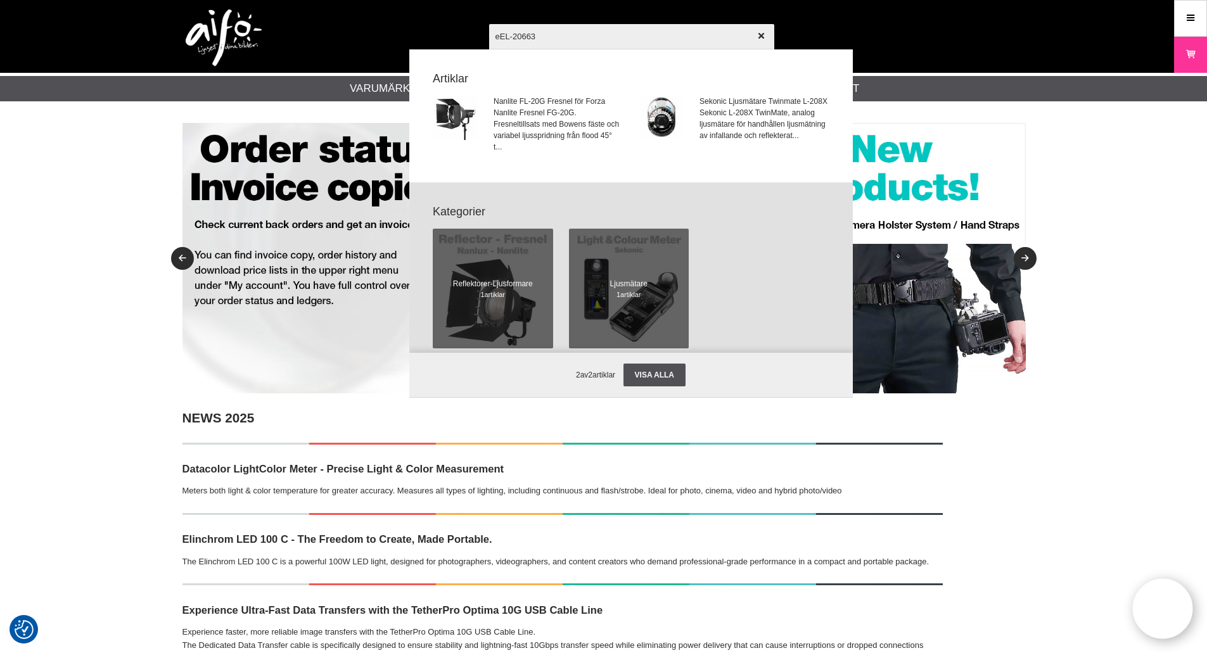
type input "EL-20663"
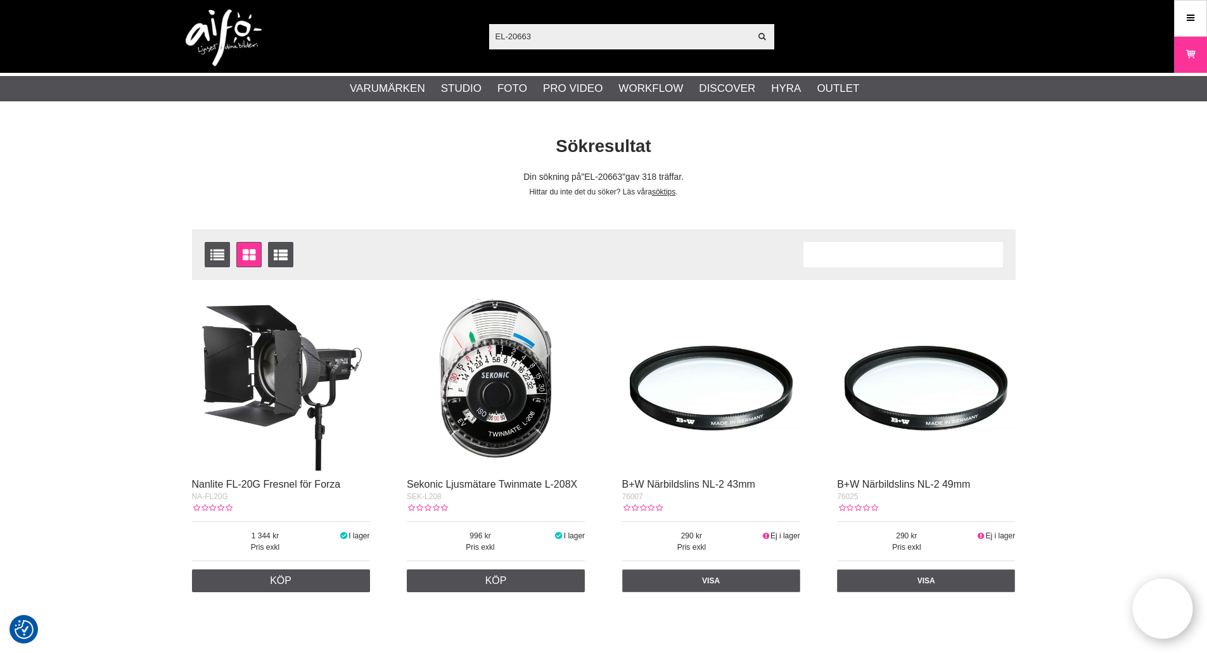
click at [583, 31] on input "EL-20663" at bounding box center [620, 36] width 262 height 19
paste input "linchrom ELC Pro HD 1000 To Go Set"
type input "Elinchrom ELC Pro HD 1000 To Go Set"
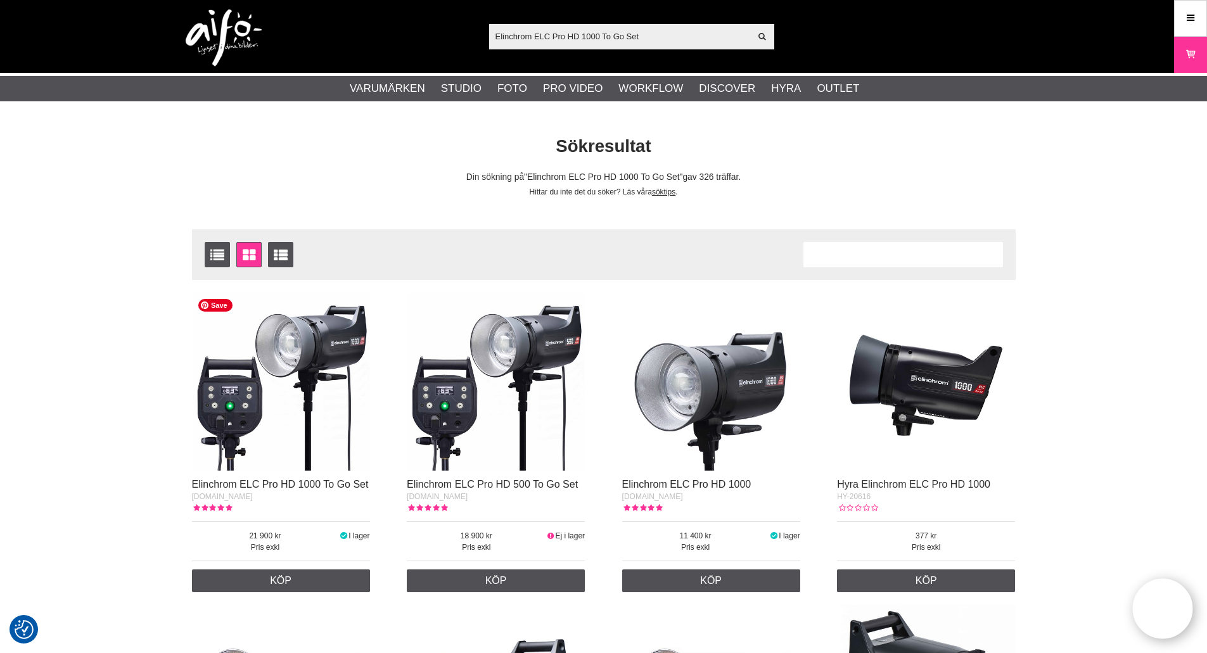
click at [331, 398] on img at bounding box center [281, 382] width 178 height 178
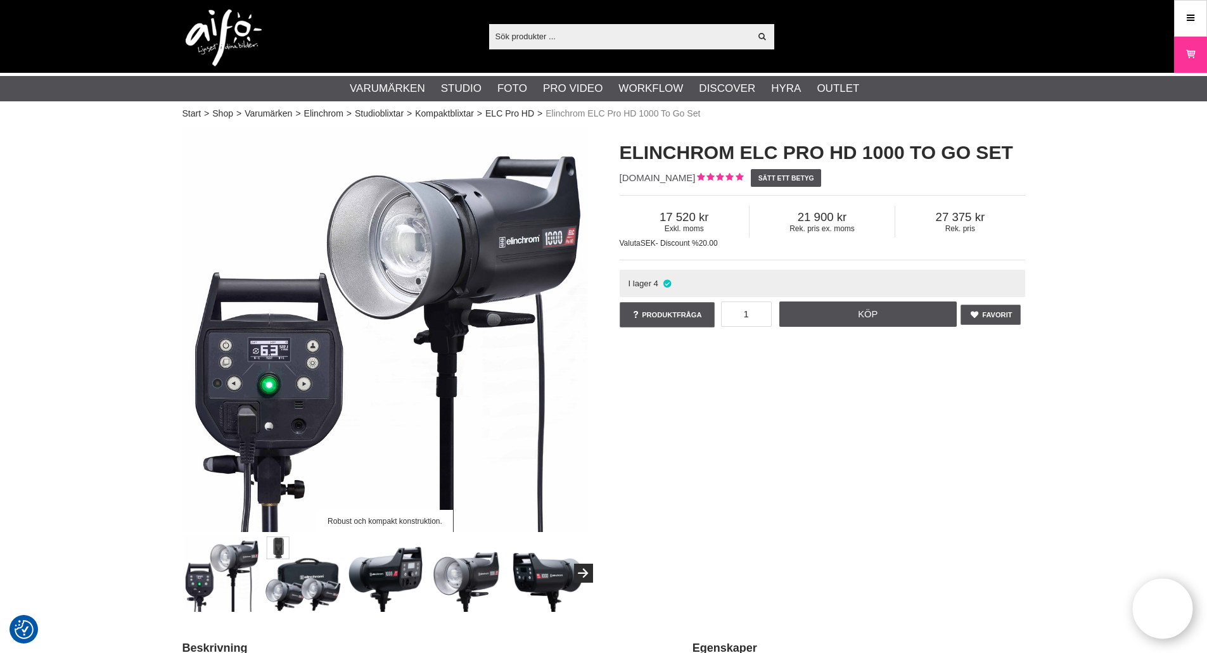
click at [853, 408] on div "Robust och kompakt konstruktion. Elinchrom ELC Pro HD 1000 To Go Set [DOMAIN_NA…" at bounding box center [604, 369] width 874 height 485
click at [1181, 8] on link "Meny" at bounding box center [1190, 18] width 32 height 30
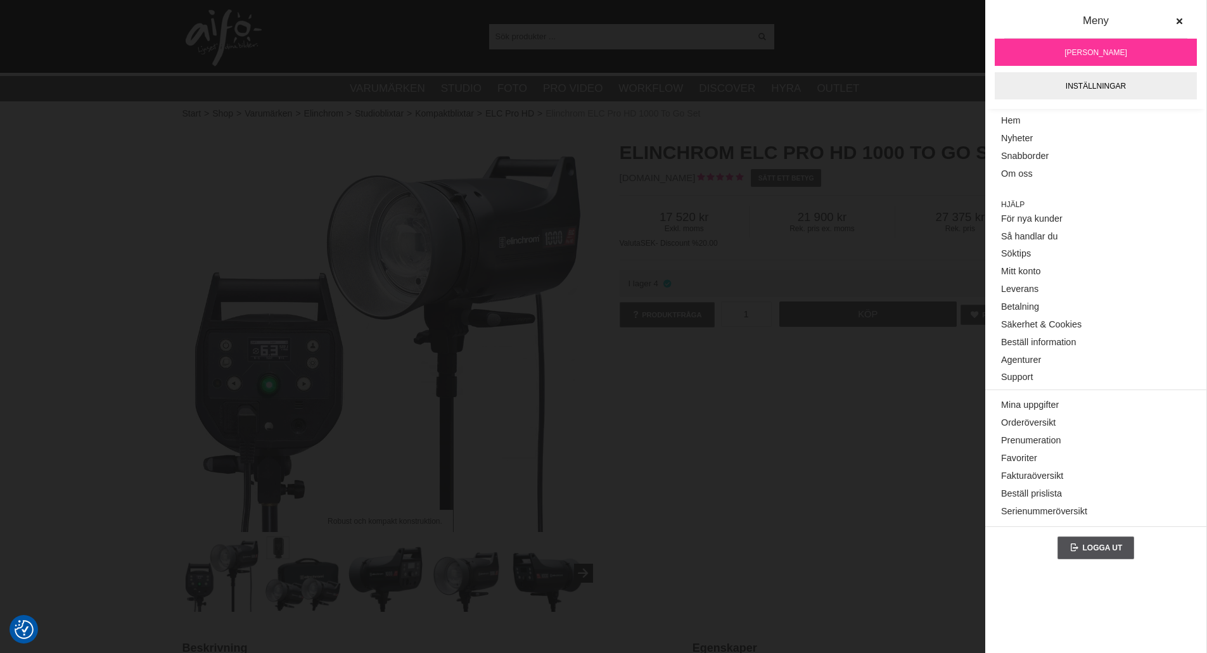
click at [931, 58] on div "Visa alla Artiklar Kategorier av artiklar Din sökning på gav inga träffar. Var …" at bounding box center [604, 36] width 862 height 73
drag, startPoint x: 852, startPoint y: 30, endPoint x: 858, endPoint y: 42, distance: 13.0
click at [852, 30] on div "Visa alla Artiklar Kategorier av artiklar Din sökning på gav inga träffar. Var …" at bounding box center [604, 36] width 862 height 73
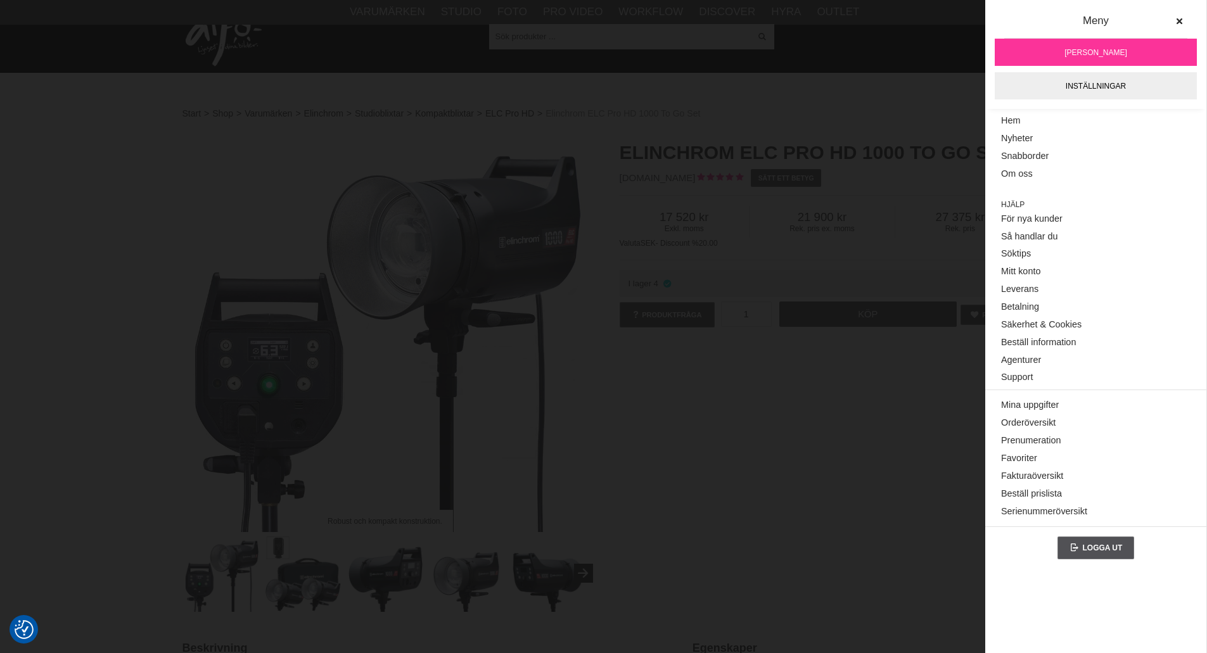
scroll to position [317, 0]
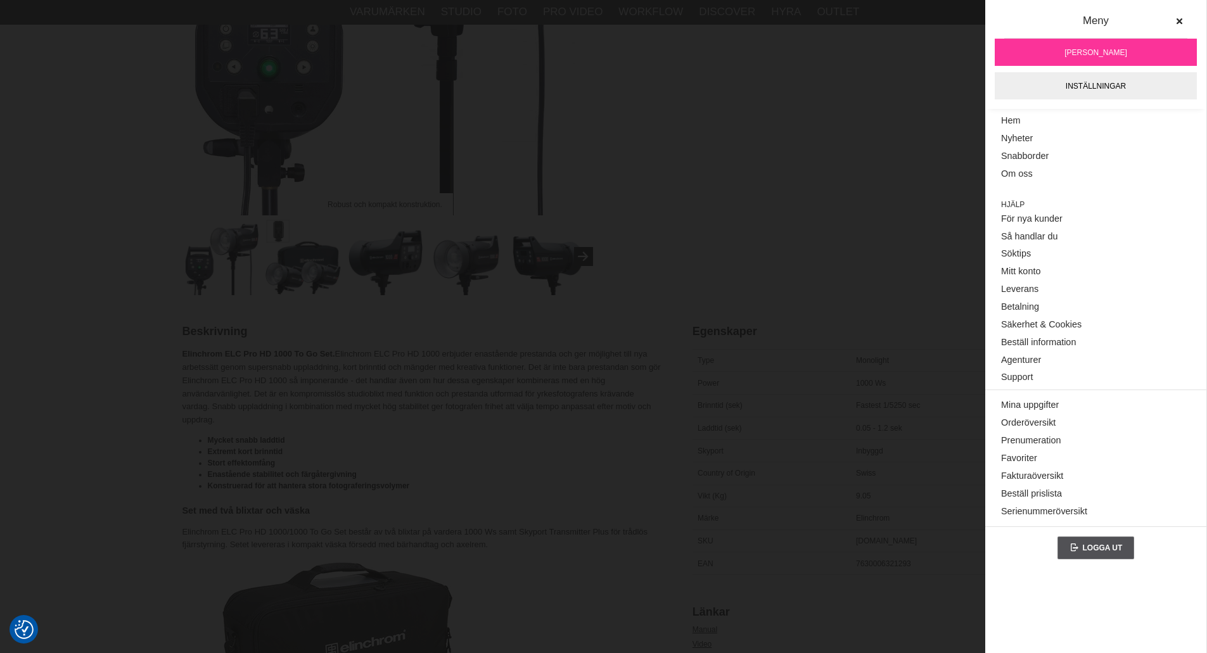
drag, startPoint x: 807, startPoint y: 353, endPoint x: 834, endPoint y: 345, distance: 27.7
click at [815, 353] on div "Type" at bounding box center [771, 360] width 158 height 23
click at [1178, 17] on icon at bounding box center [1178, 21] width 9 height 9
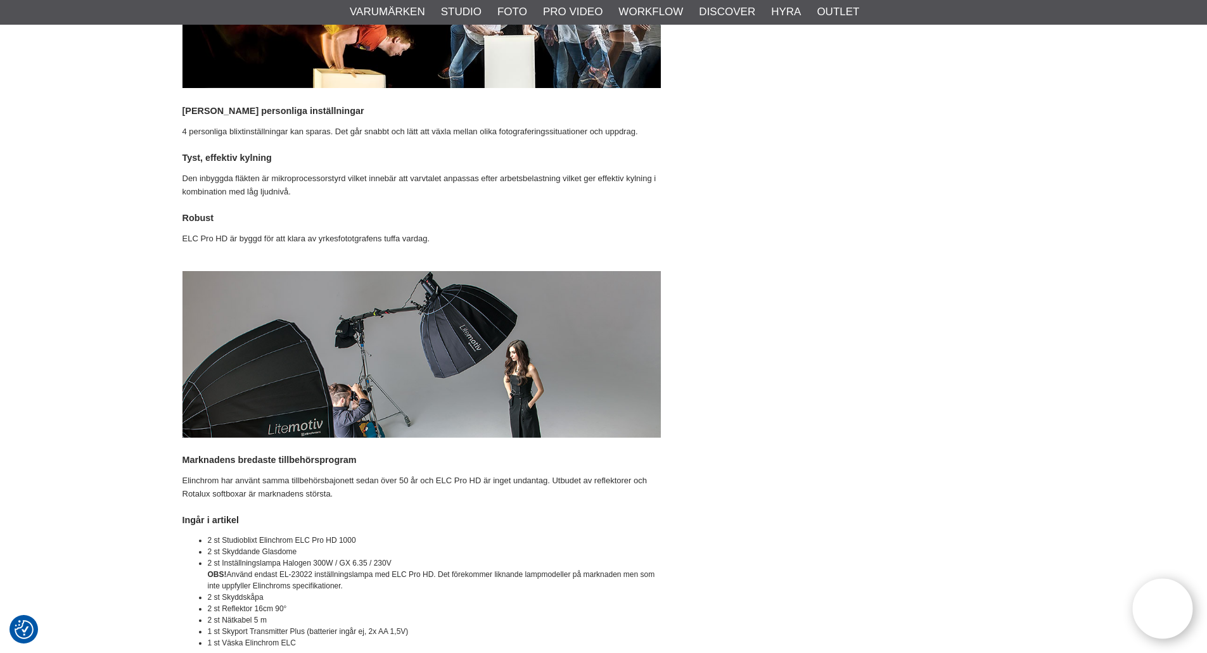
drag, startPoint x: 903, startPoint y: 191, endPoint x: 891, endPoint y: 323, distance: 132.9
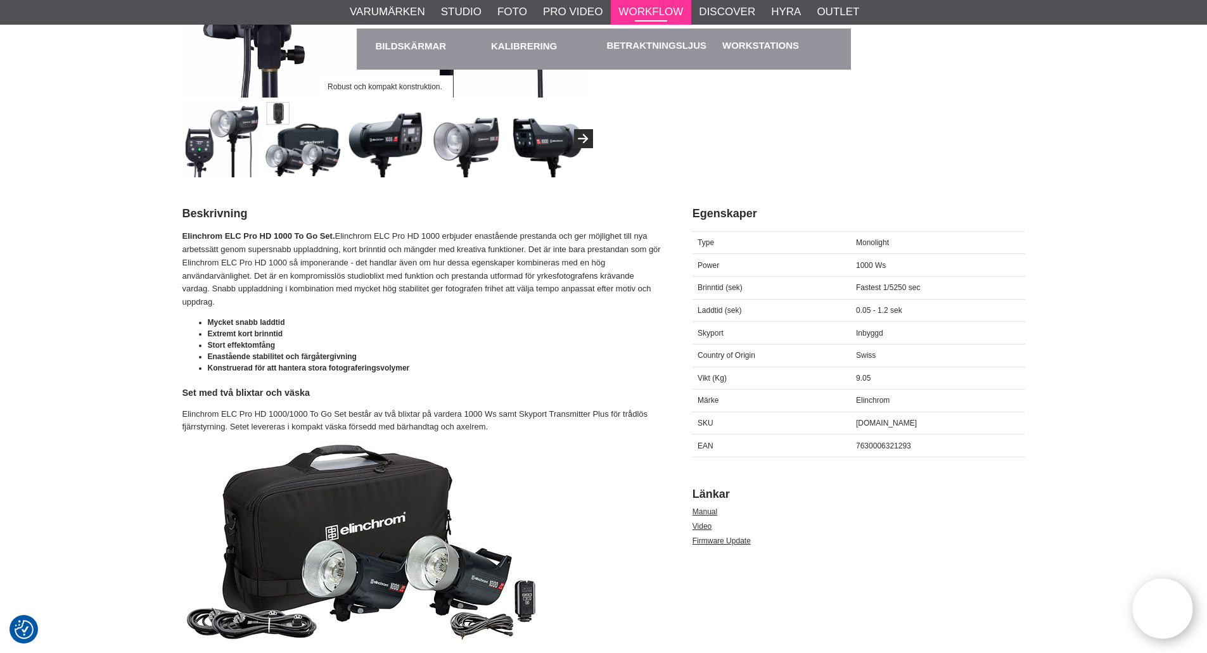
scroll to position [0, 0]
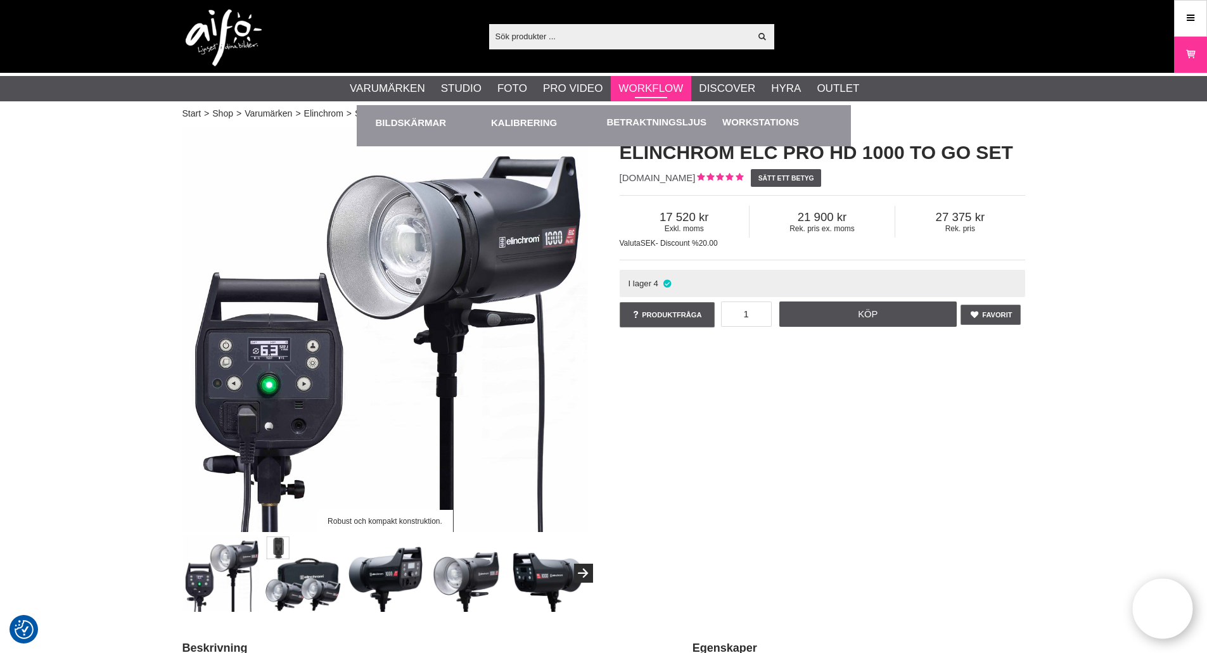
drag, startPoint x: 648, startPoint y: 323, endPoint x: 625, endPoint y: 80, distance: 243.7
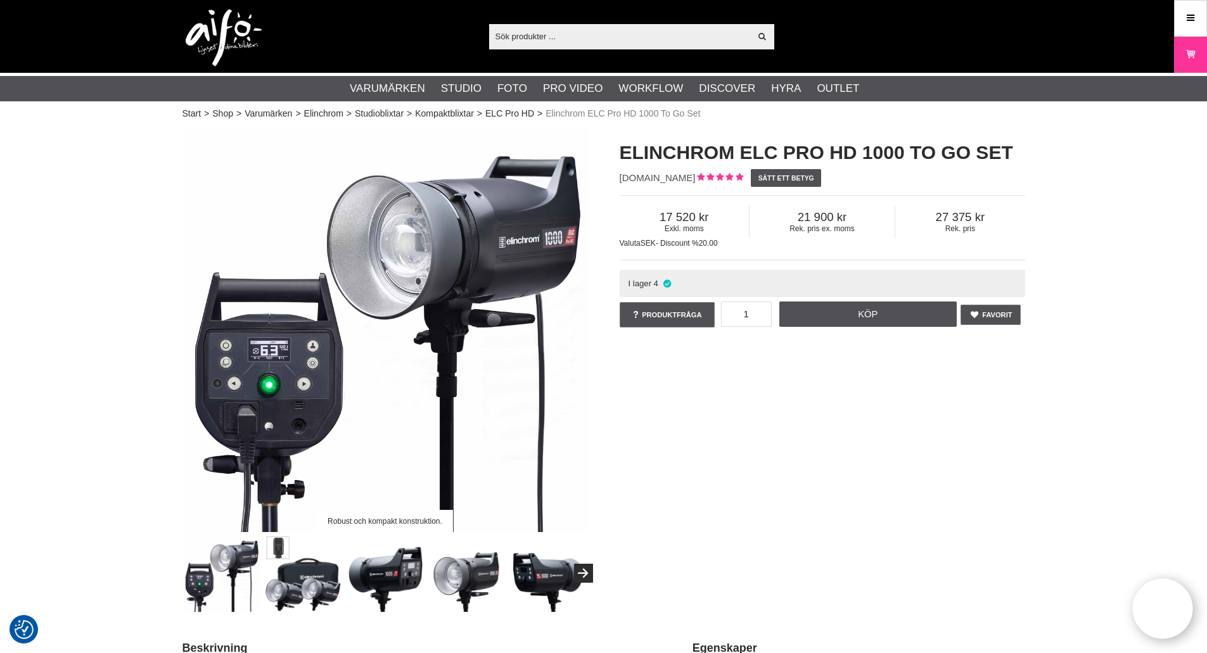
click at [602, 41] on input "text" at bounding box center [620, 36] width 262 height 19
click at [709, 146] on h1 "Elinchrom ELC Pro HD 1000 To Go Set" at bounding box center [822, 152] width 405 height 27
copy h1 "Elinchrom"
click at [693, 51] on div "Visa alla Artiklar Kategorier av artiklar Din sökning på gav inga träffar. Var …" at bounding box center [604, 36] width 862 height 73
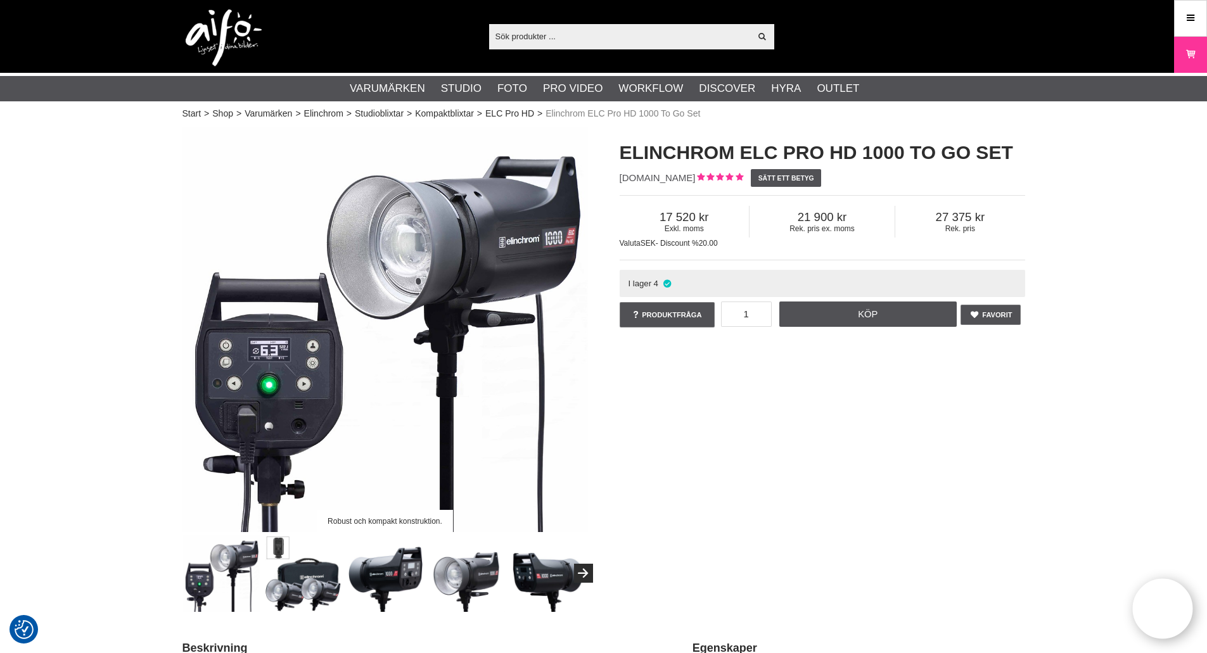
click at [701, 42] on input "text" at bounding box center [620, 36] width 262 height 19
paste input "Elinchrom"
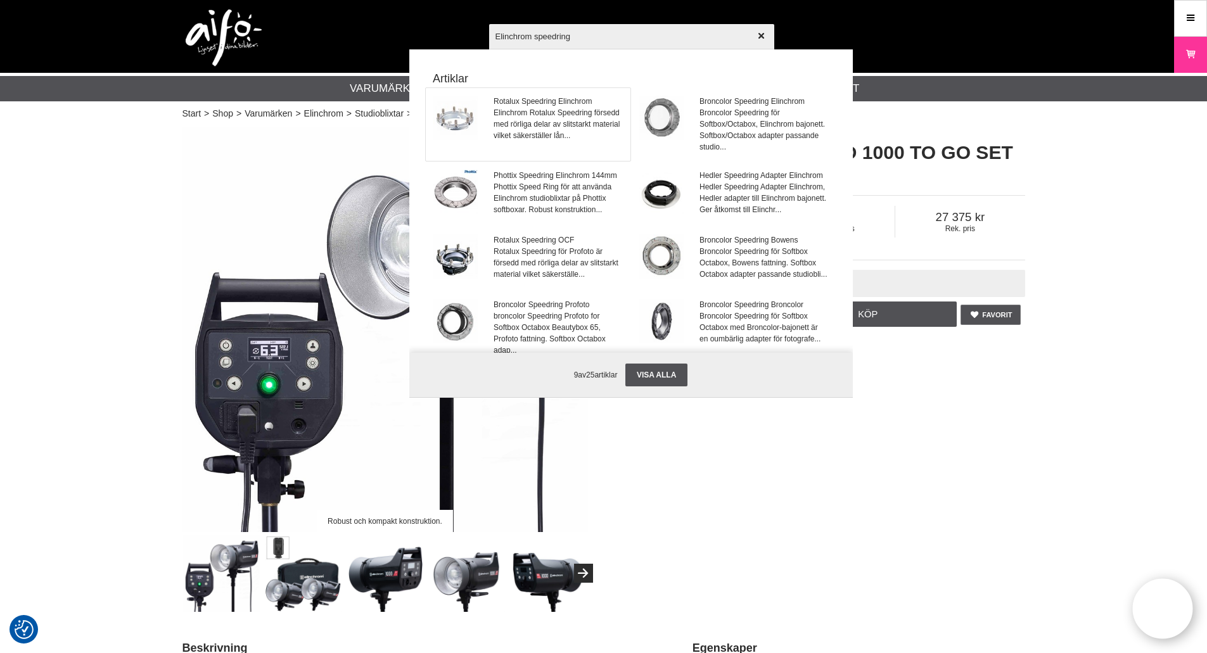
type input "Elinchrom speedring"
click at [544, 117] on span "Elinchrom Rotalux Speedring försedd med rörliga delar av slitstarkt material vi…" at bounding box center [557, 124] width 129 height 34
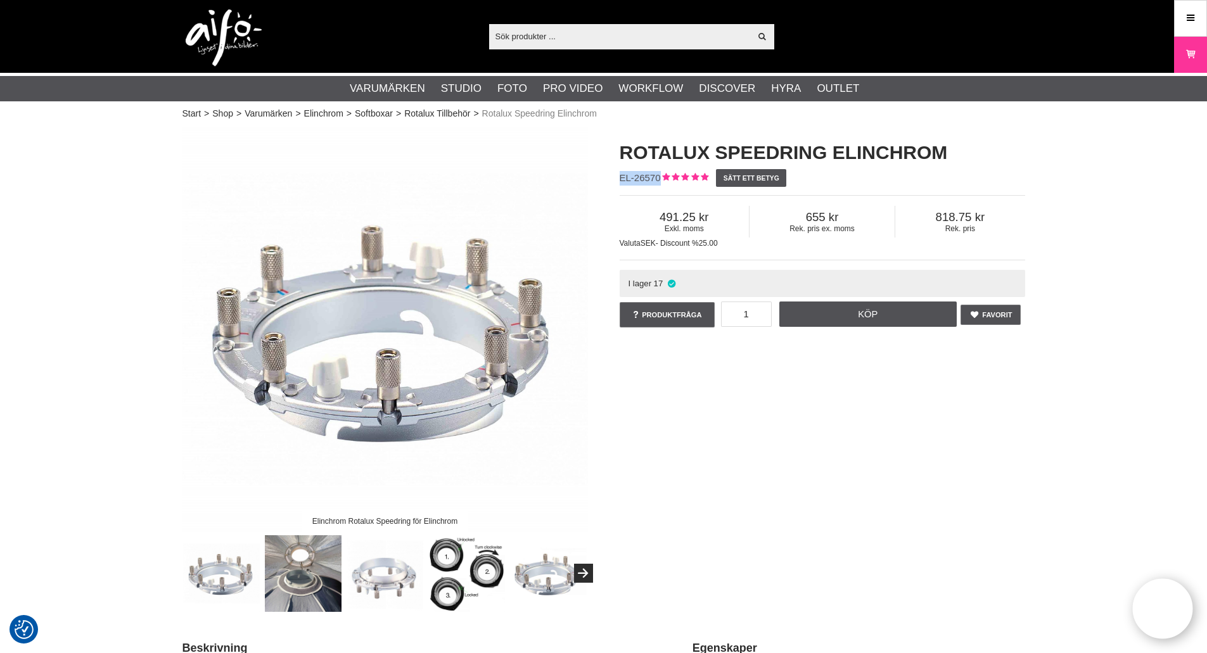
drag, startPoint x: 659, startPoint y: 177, endPoint x: 613, endPoint y: 178, distance: 46.2
click at [613, 178] on div "Rotalux Speedring Elinchrom EL-26570 Sätt ett betyg Exkl. moms 491.25 Rek. pris…" at bounding box center [822, 235] width 437 height 216
copy span "EL-26570"
click at [677, 36] on input "text" at bounding box center [620, 36] width 262 height 19
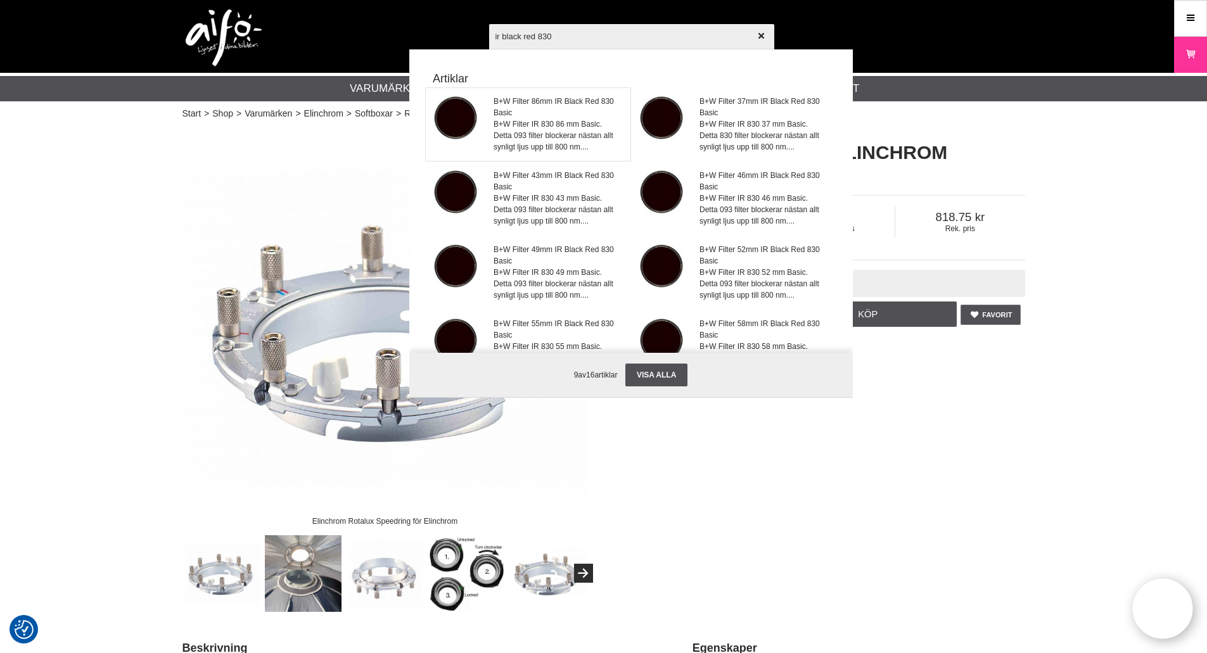
type input "ir black red 830"
click at [550, 109] on span "B+W Filter 86mm IR Black Red 830 Basic" at bounding box center [557, 107] width 129 height 23
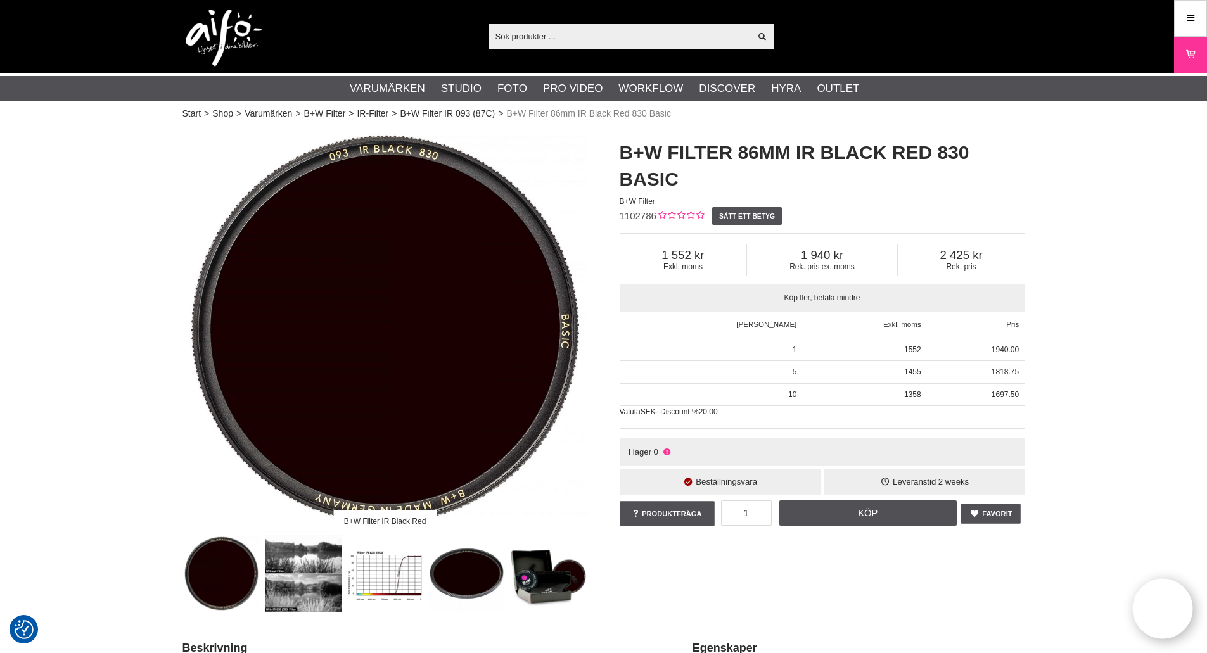
click at [540, 39] on input "text" at bounding box center [620, 36] width 262 height 19
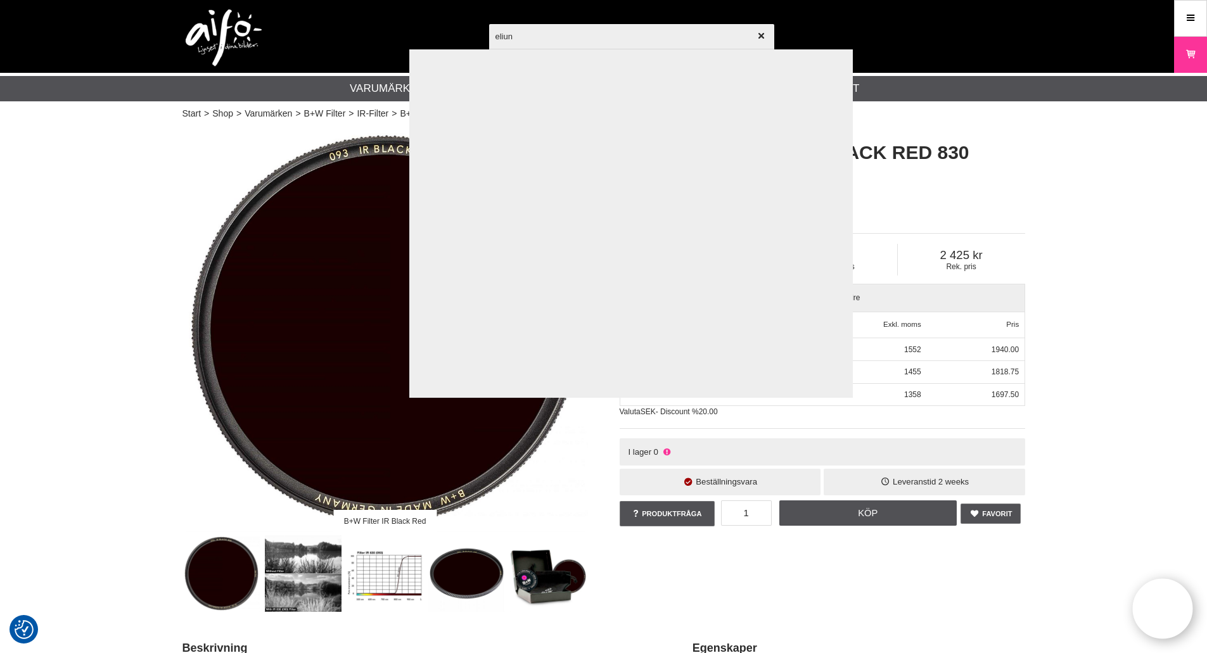
type input "eliunc"
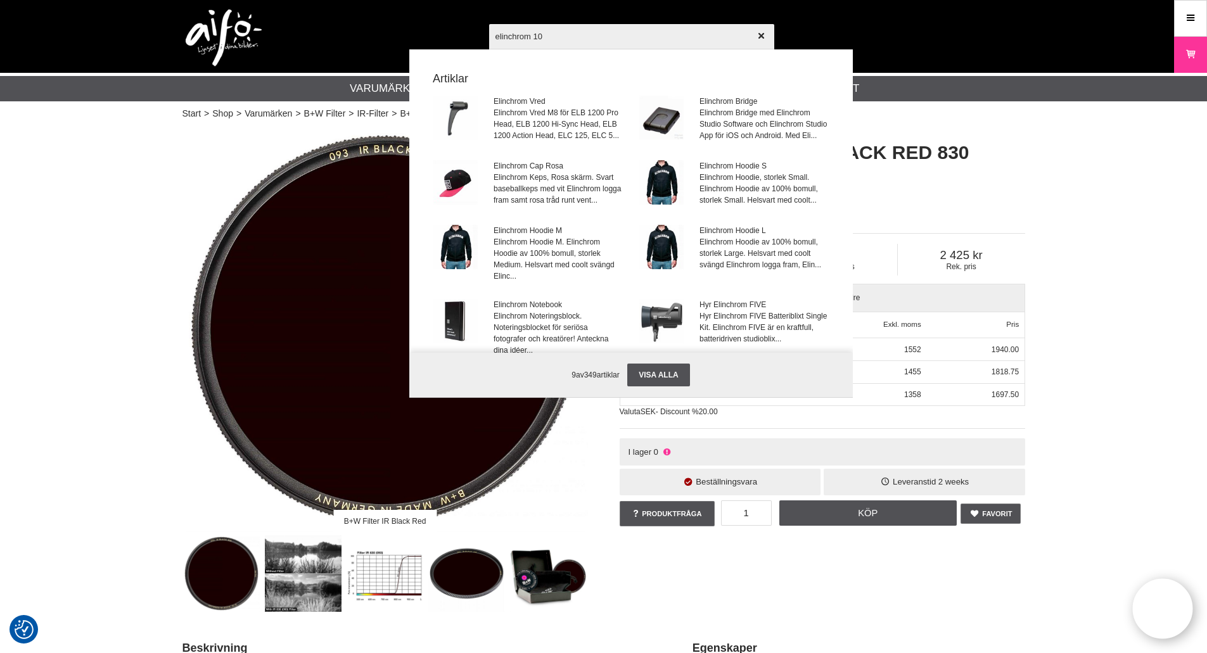
type input "elinchrom 100"
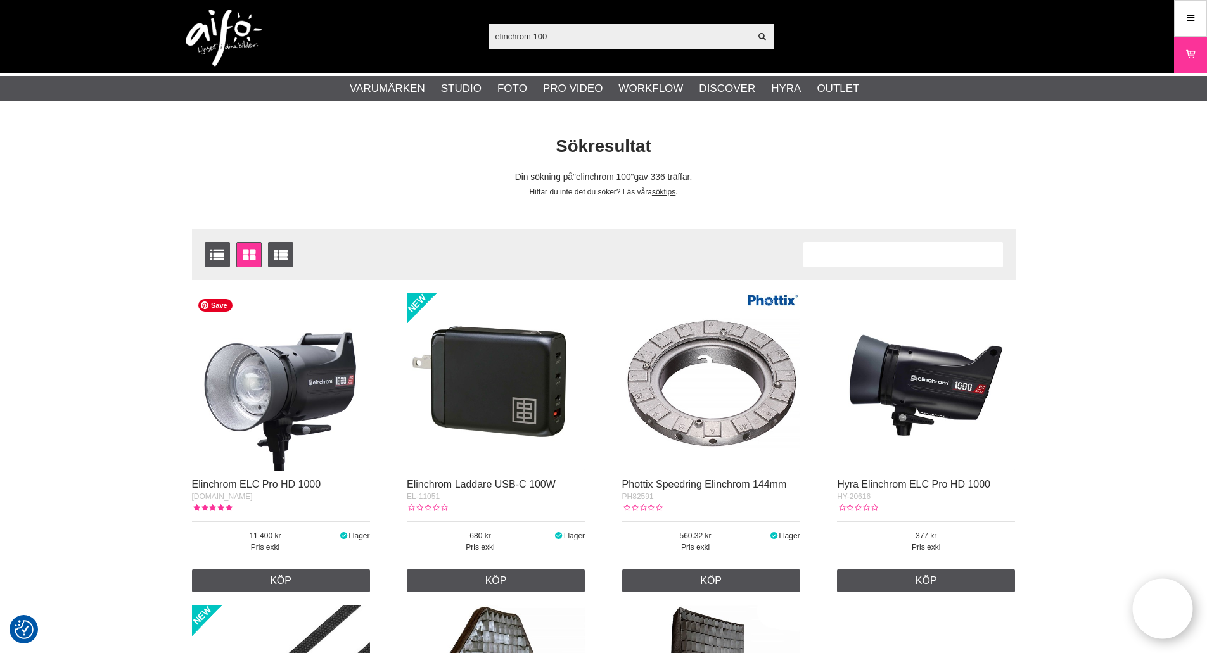
click at [311, 366] on img at bounding box center [281, 382] width 178 height 178
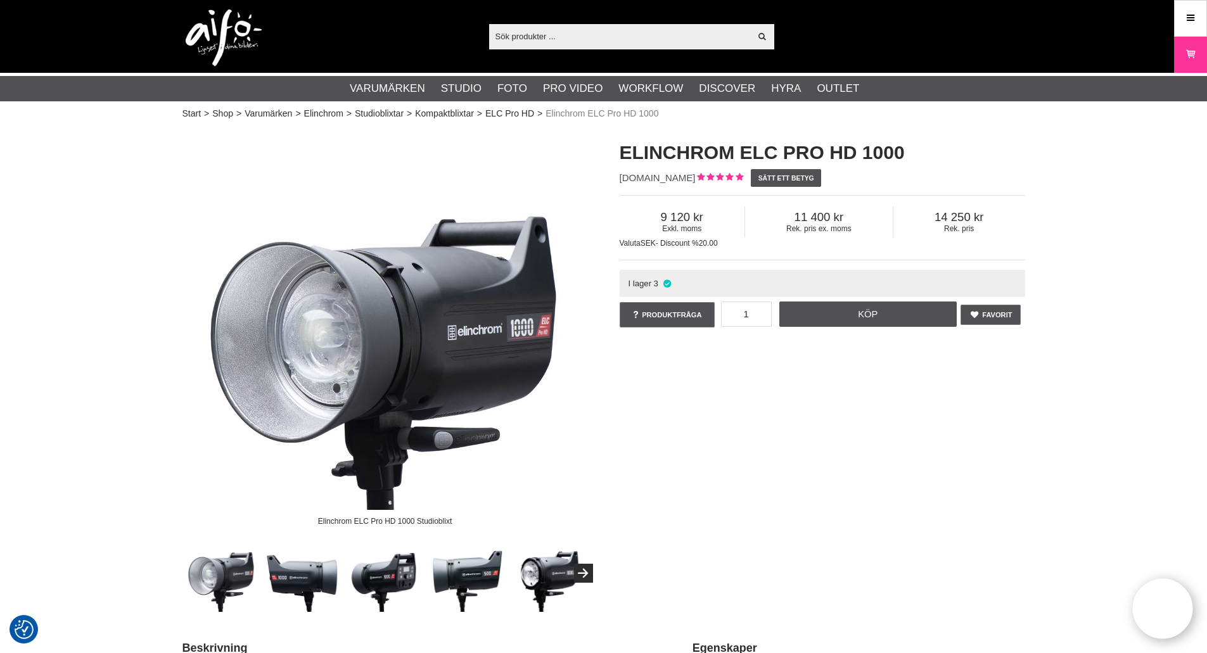
click at [592, 35] on input "text" at bounding box center [620, 36] width 262 height 19
paste input "Elinchrom ELC Pro HD 1000 To Go Set"
type input "Elinchrom ELC Pro HD 1000 To Go Set"
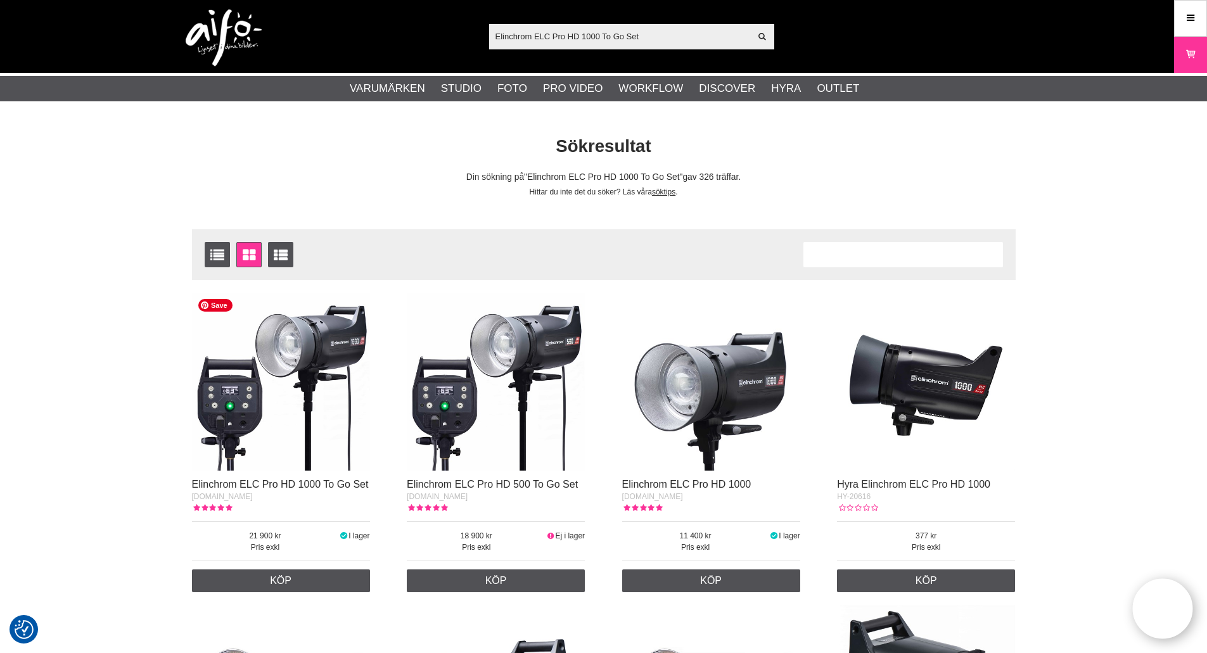
click at [315, 392] on img at bounding box center [281, 382] width 178 height 178
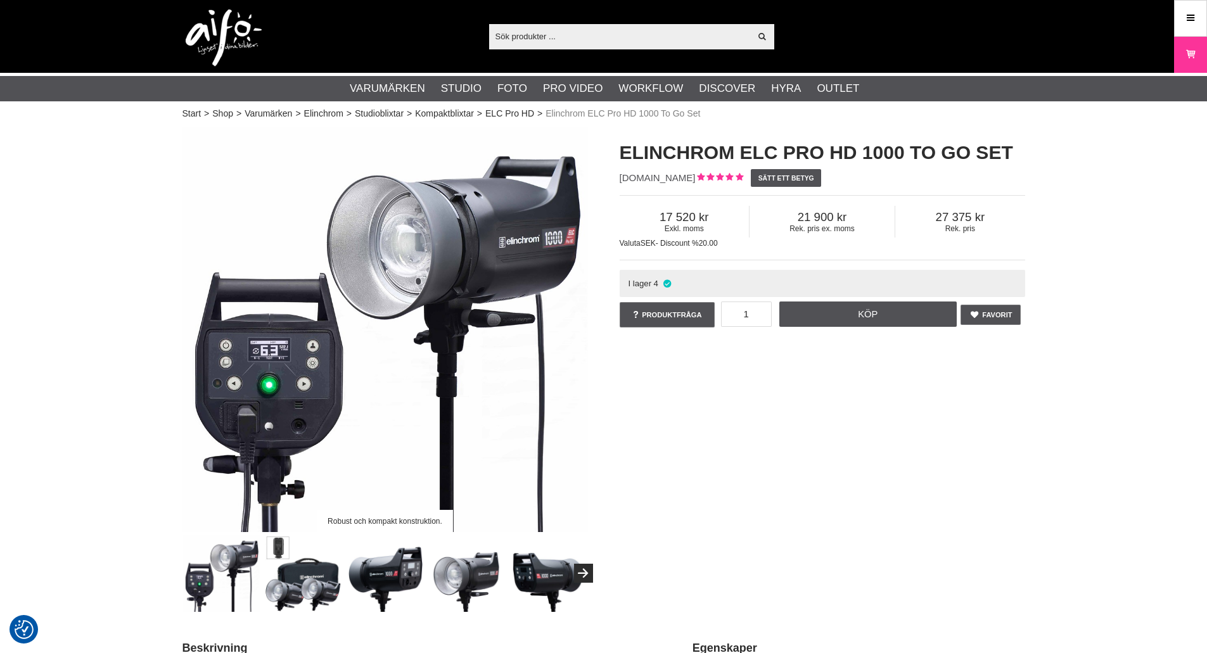
checkbox input "true"
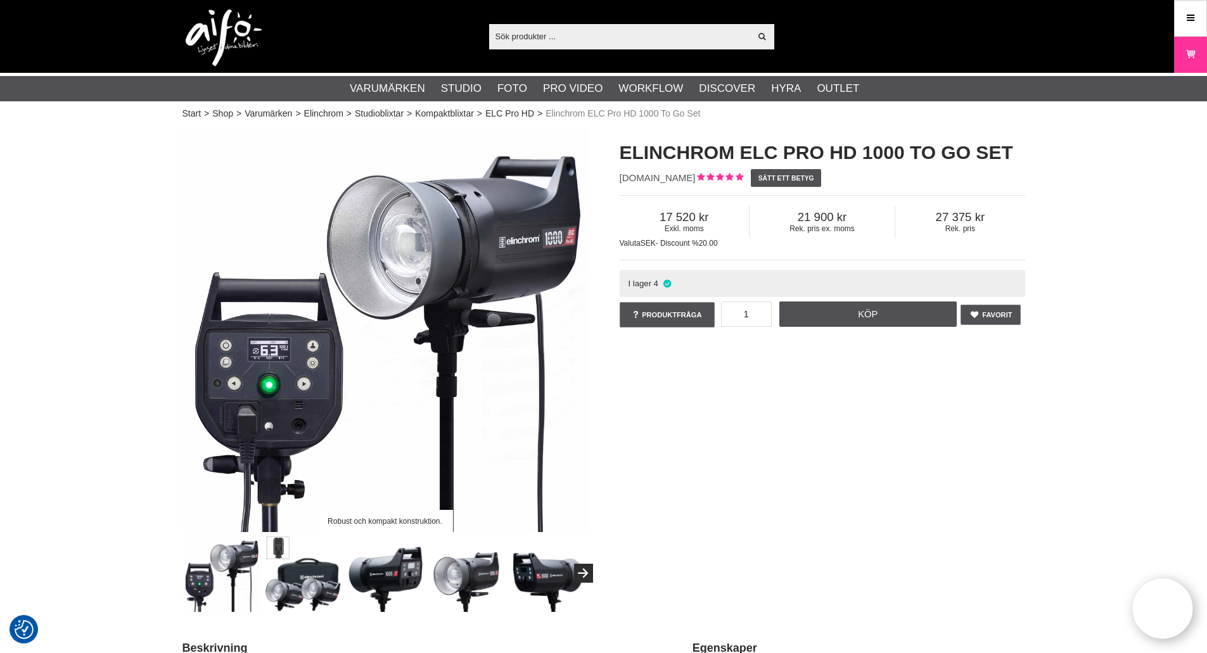
click at [601, 30] on input "text" at bounding box center [620, 36] width 262 height 19
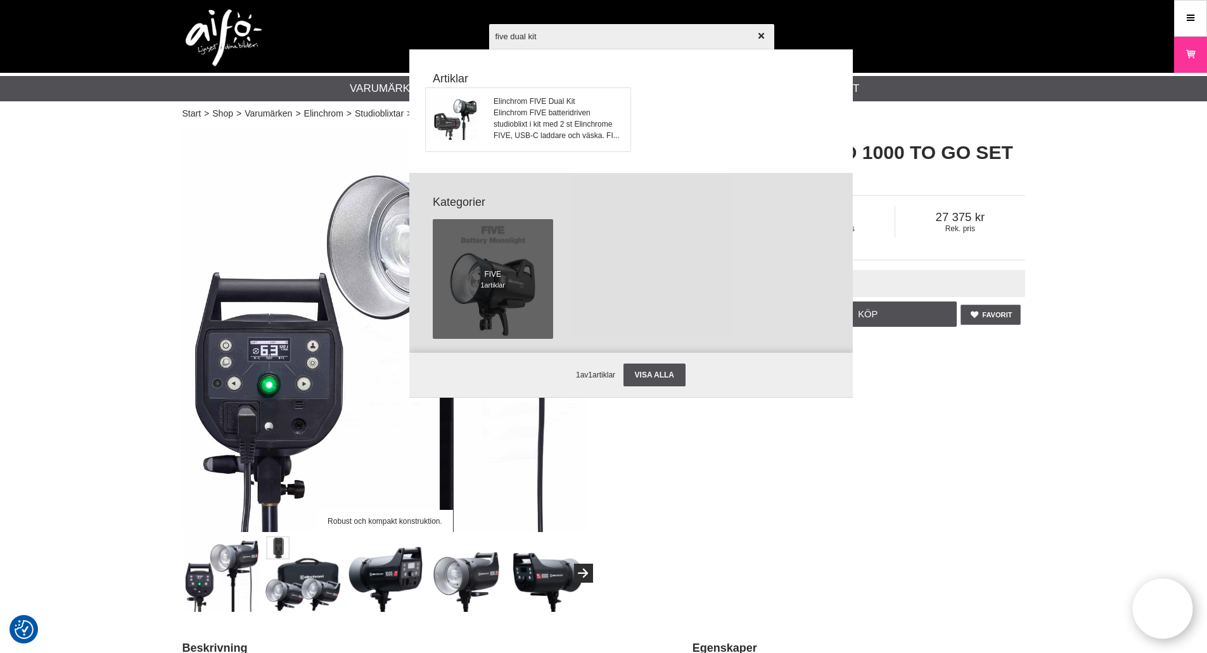
type input "five dual kit"
click at [521, 141] on span "Elinchrom FIVE batteridriven studioblixt i kit med 2 st Elinchrome FIVE, USB-C …" at bounding box center [557, 124] width 129 height 34
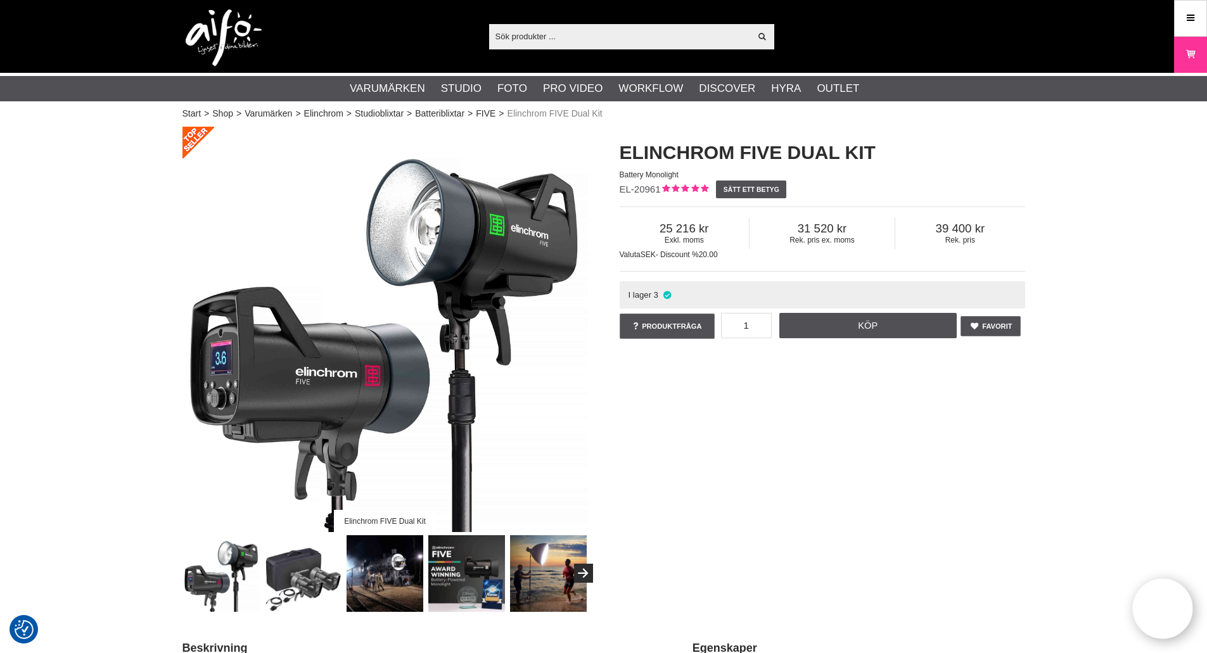
click at [635, 24] on div "Visa alla" at bounding box center [631, 36] width 285 height 25
click at [635, 35] on input "text" at bounding box center [620, 36] width 262 height 19
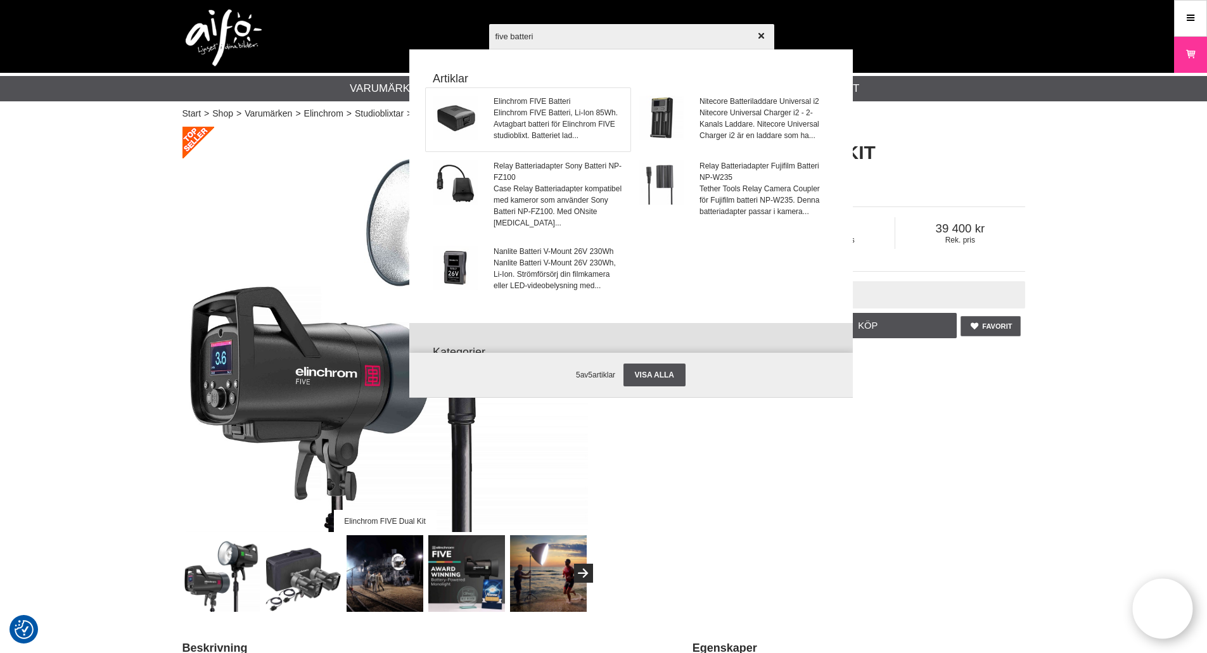
type input "five batteri"
click at [581, 111] on span "Elinchrom FIVE Batteri, Li-Ion 85Wh. Avtagbart batteri för Elinchrom FIVE studi…" at bounding box center [557, 124] width 129 height 34
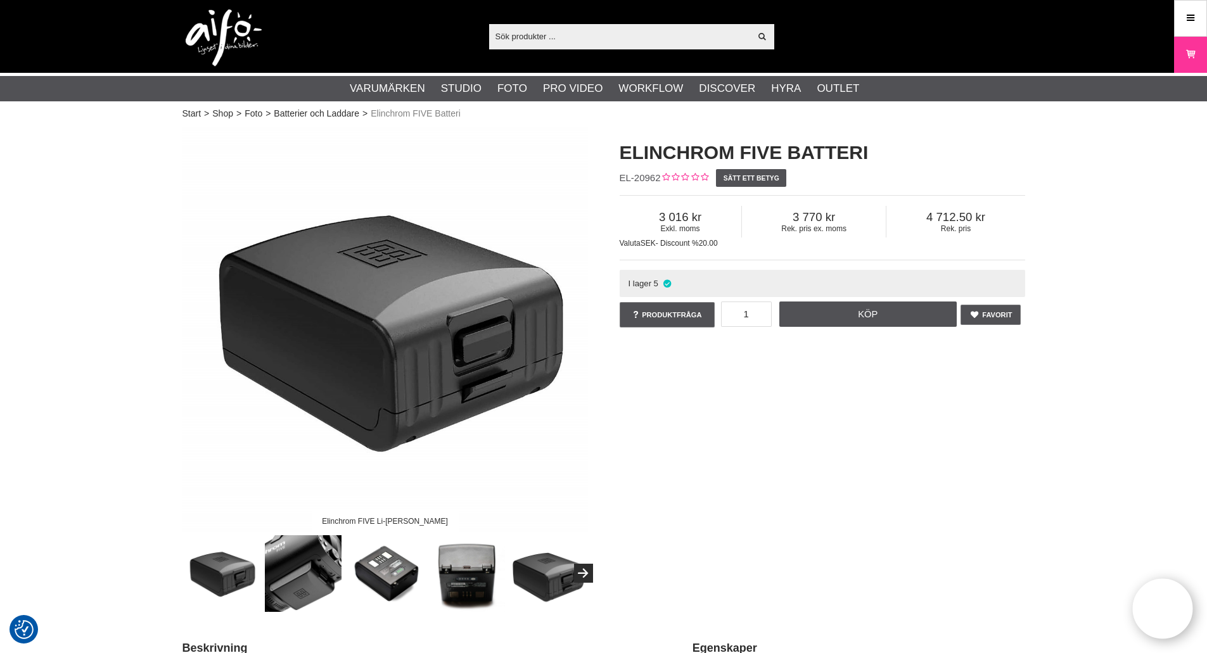
click at [614, 35] on input "text" at bounding box center [620, 36] width 262 height 19
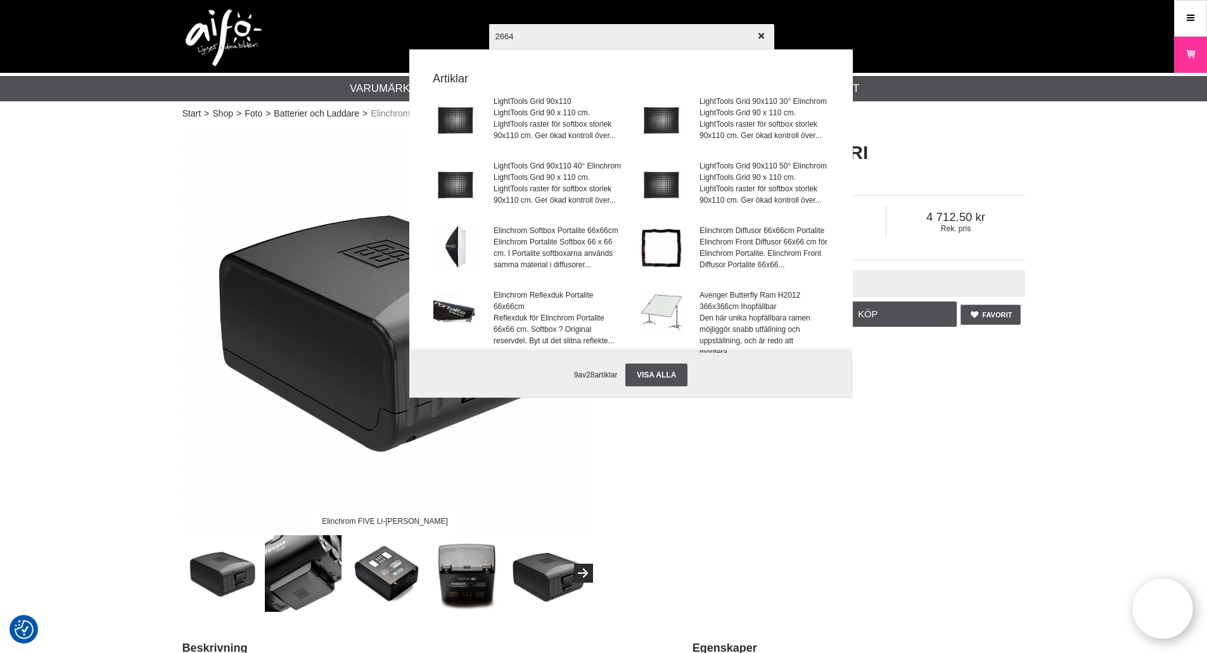
type input "26645"
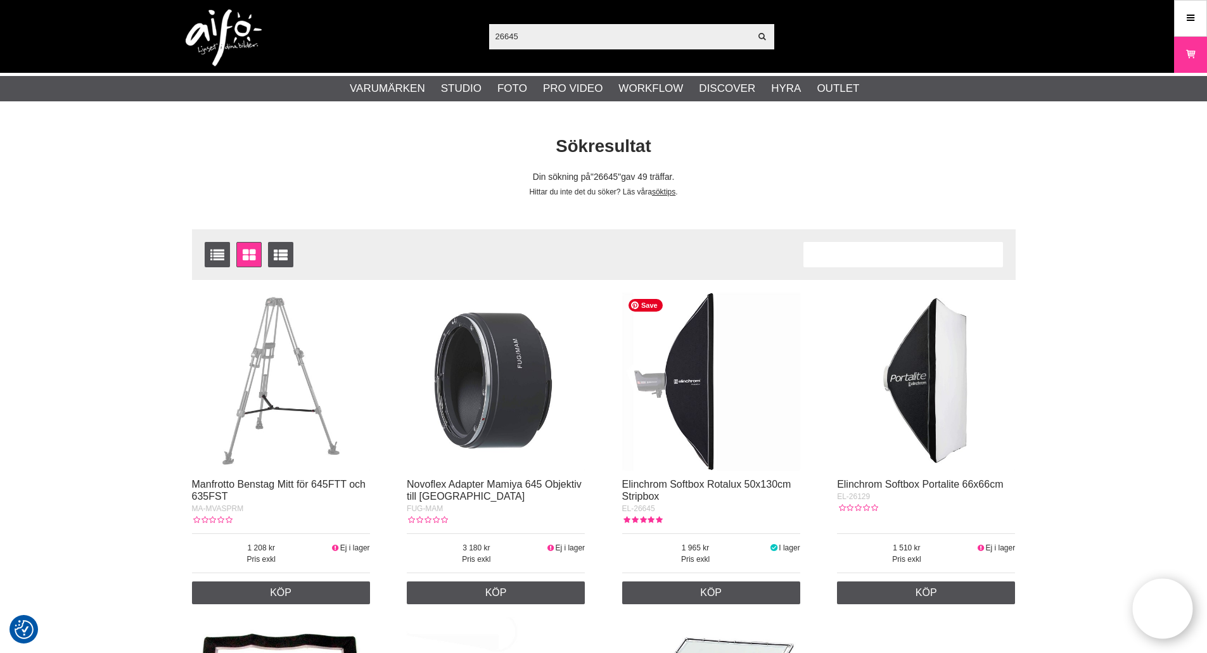
click at [690, 397] on img at bounding box center [711, 382] width 178 height 178
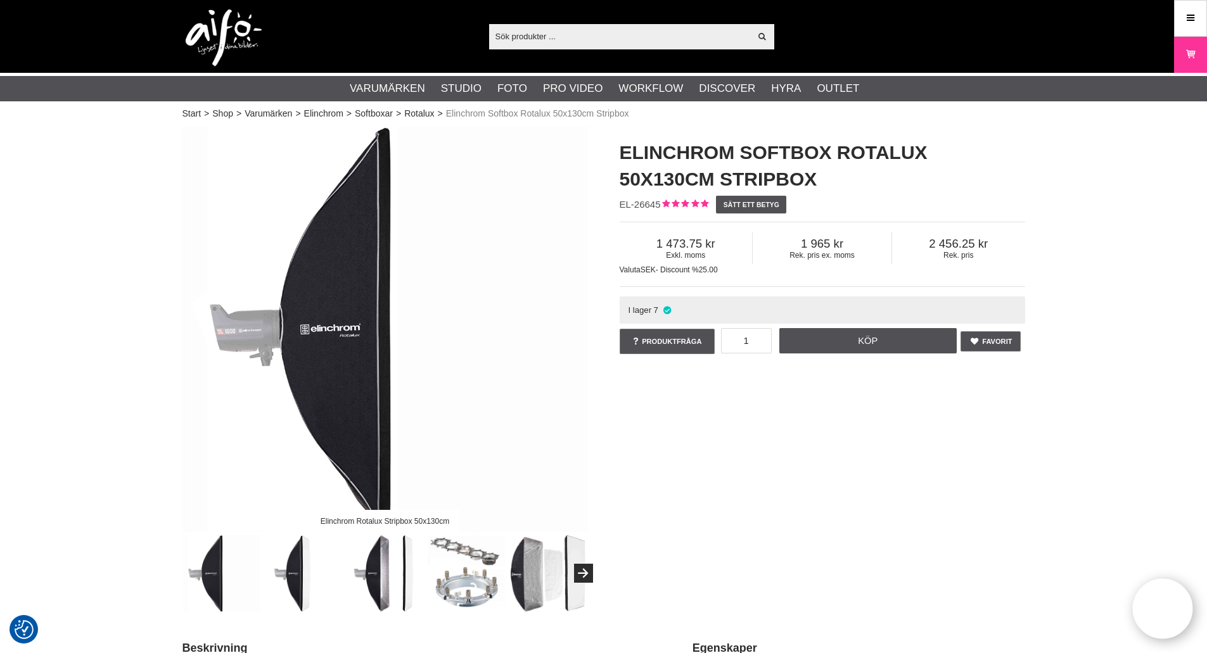
click at [566, 40] on input "text" at bounding box center [620, 36] width 262 height 19
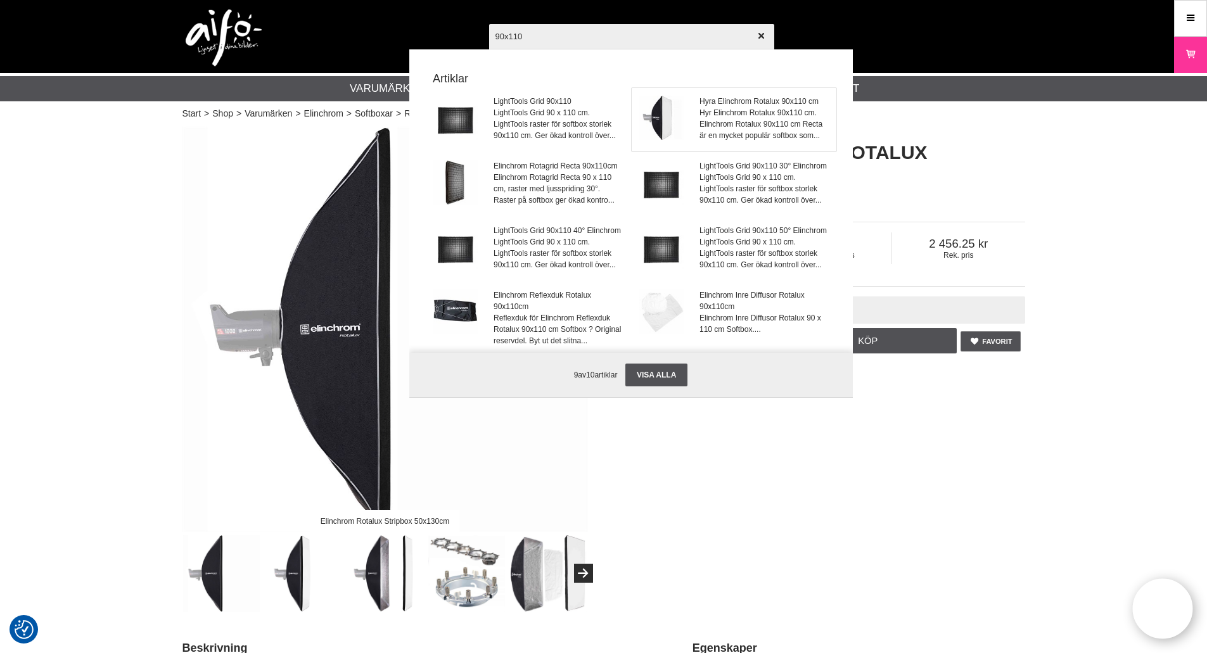
type input "90x110"
click at [728, 122] on span "Hyr Elinchrom Rotalux 90x110 cm. Elinchrom Rotalux 90x110 cm Recta är en mycket…" at bounding box center [763, 124] width 129 height 34
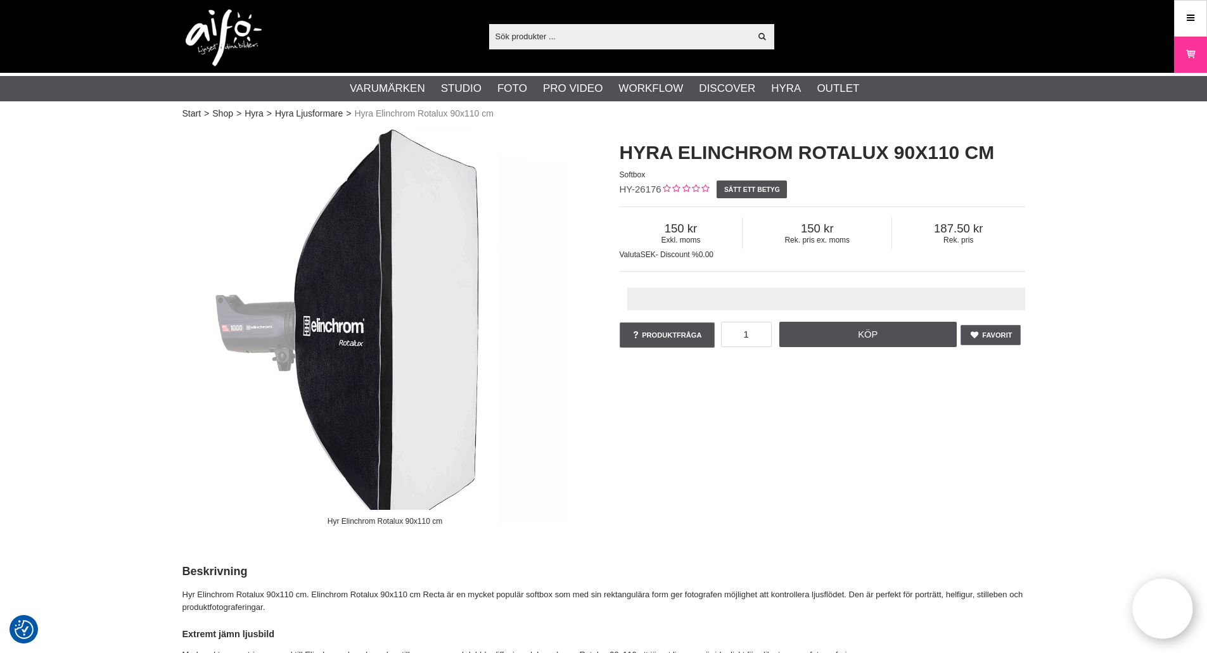
click at [674, 288] on input "text" at bounding box center [826, 299] width 398 height 23
click at [894, 295] on input "text" at bounding box center [826, 299] width 398 height 23
click at [607, 41] on input "text" at bounding box center [620, 36] width 262 height 19
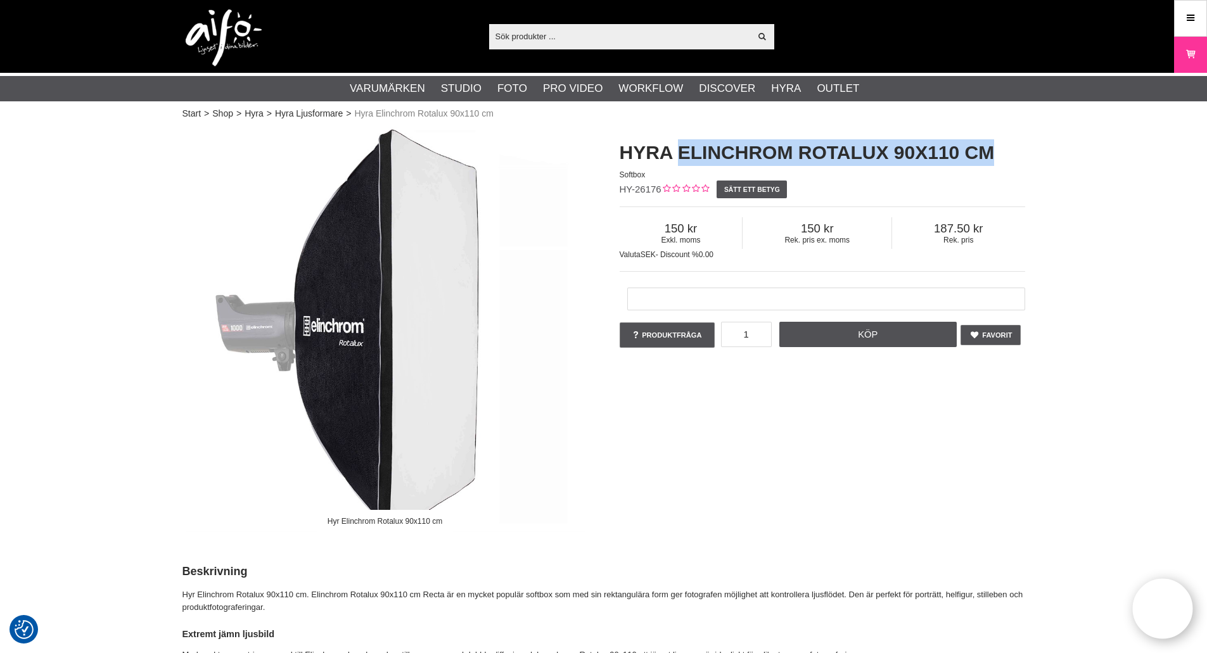
drag, startPoint x: 981, startPoint y: 156, endPoint x: 649, endPoint y: 118, distance: 334.0
click at [673, 160] on h1 "Hyra Elinchrom Rotalux 90x110 cm" at bounding box center [822, 152] width 405 height 27
copy h1 "Elinchrom Rotalux 90x110 cm"
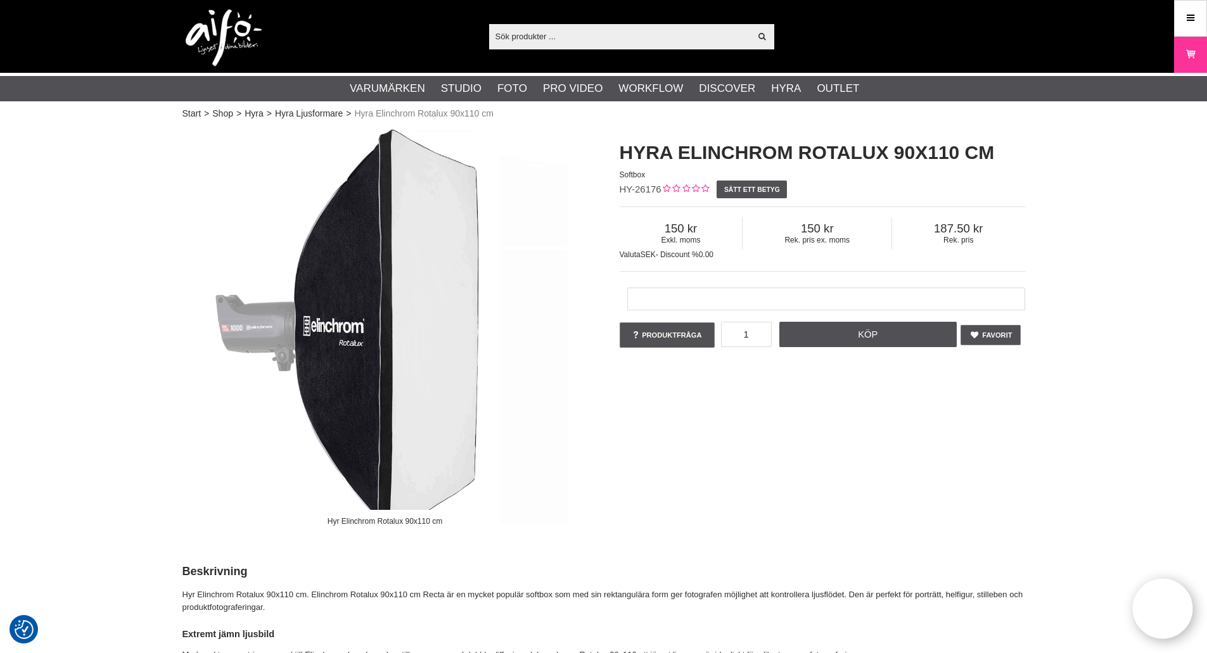
click at [661, 32] on input "text" at bounding box center [620, 36] width 262 height 19
paste input "Elinchrom Rotalux 90x110 cm"
type input "Elinchrom Rotalux 90x110 cm"
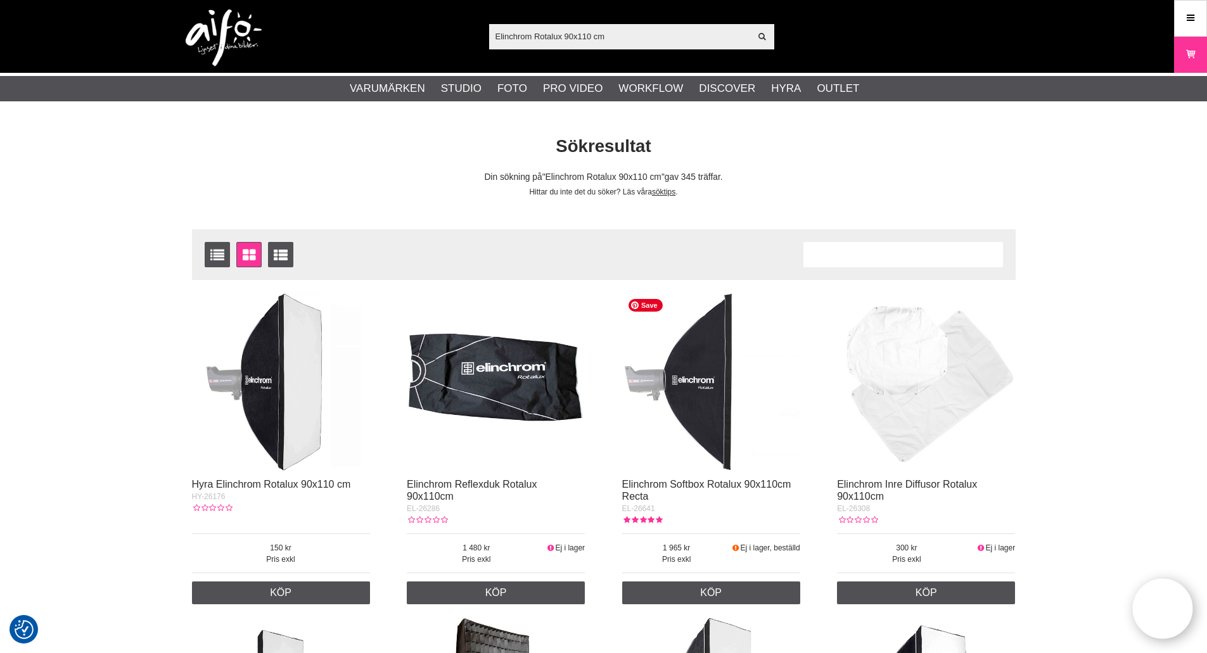
click at [713, 390] on img at bounding box center [711, 382] width 178 height 178
